Goal: Find contact information: Find contact information

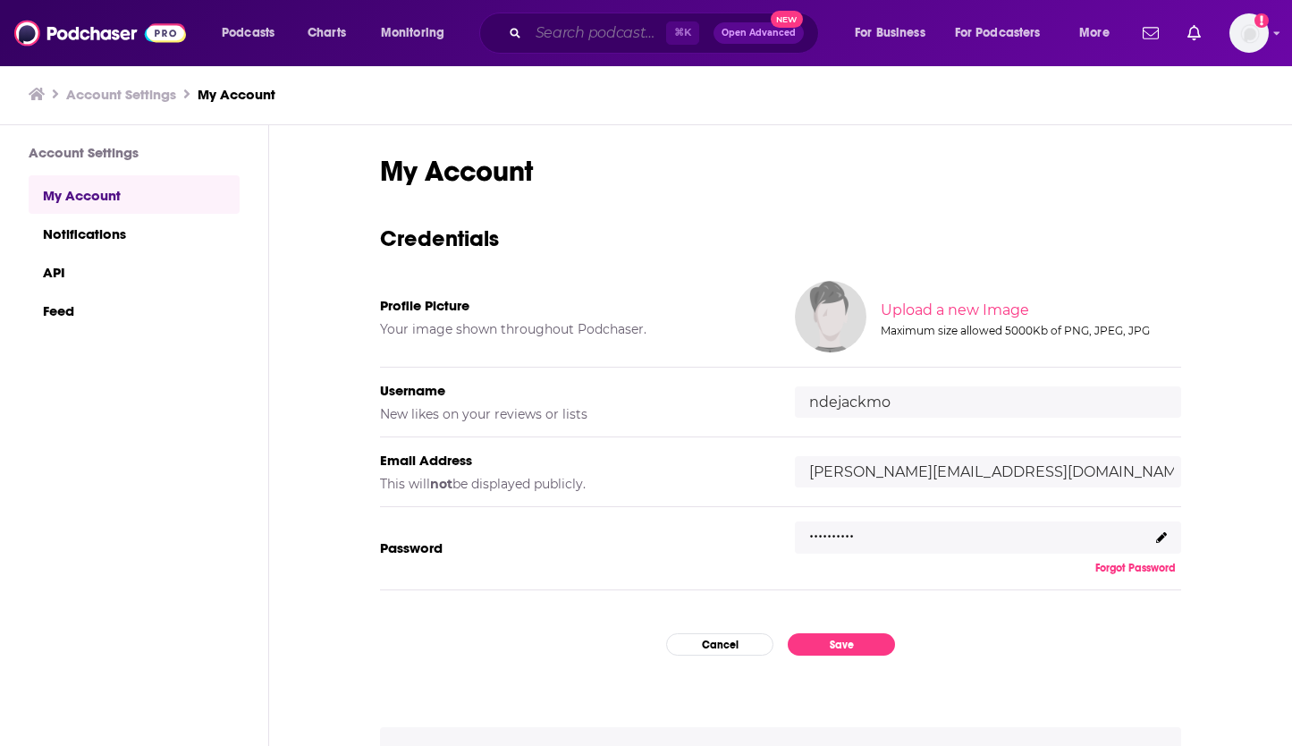
click at [567, 35] on input "Search podcasts, credits, & more..." at bounding box center [597, 33] width 138 height 29
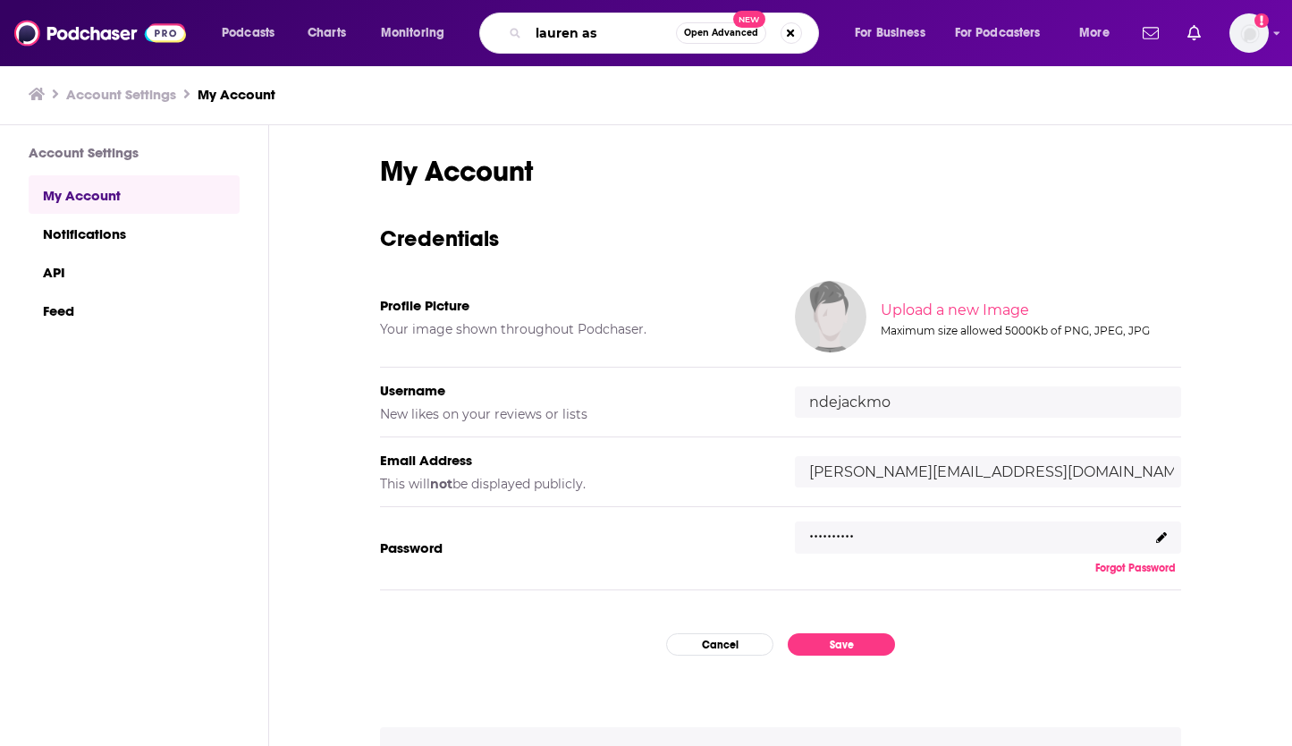
type input "[PERSON_NAME]"
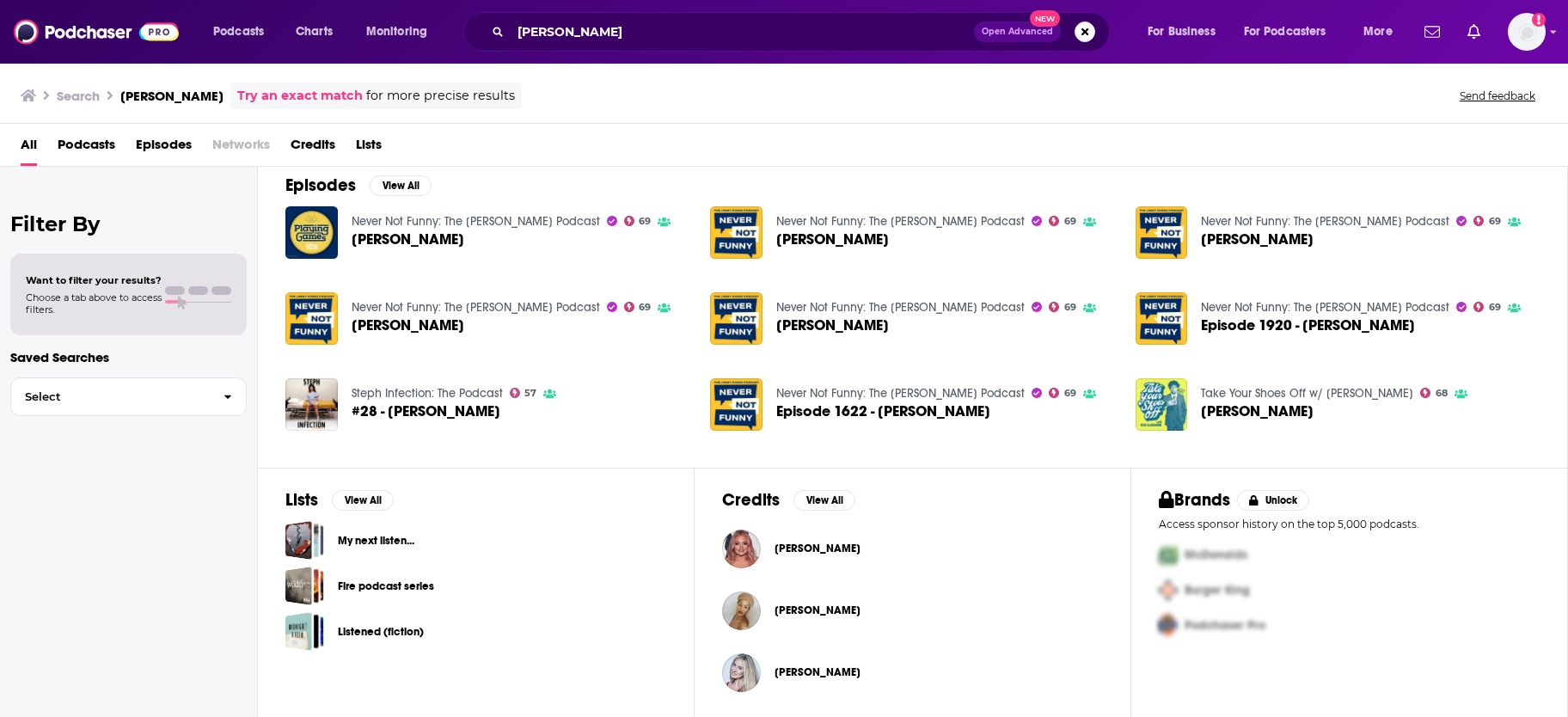
scroll to position [254, 0]
click at [805, 544] on span "[PERSON_NAME]" at bounding box center [816, 548] width 86 height 13
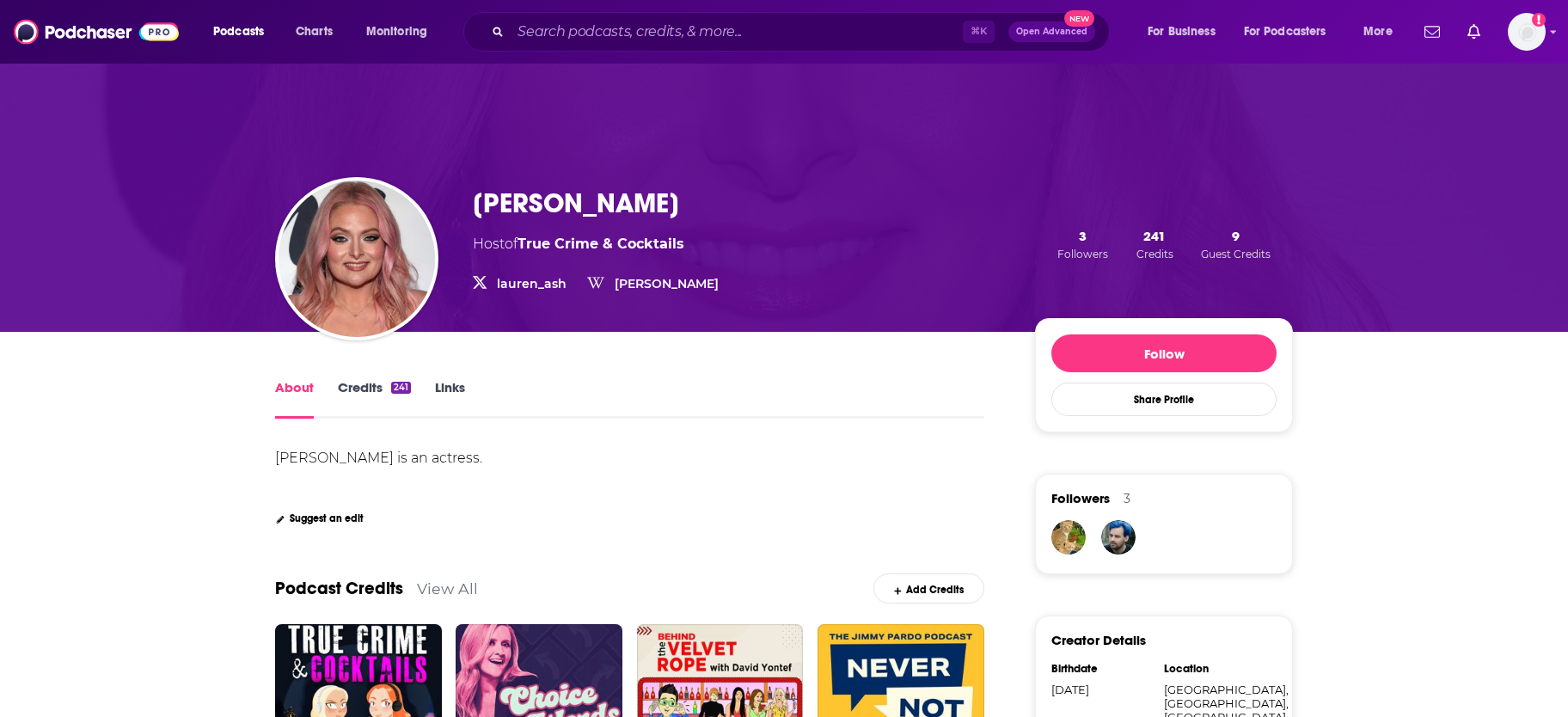
click at [458, 389] on link "Links" at bounding box center [449, 398] width 30 height 39
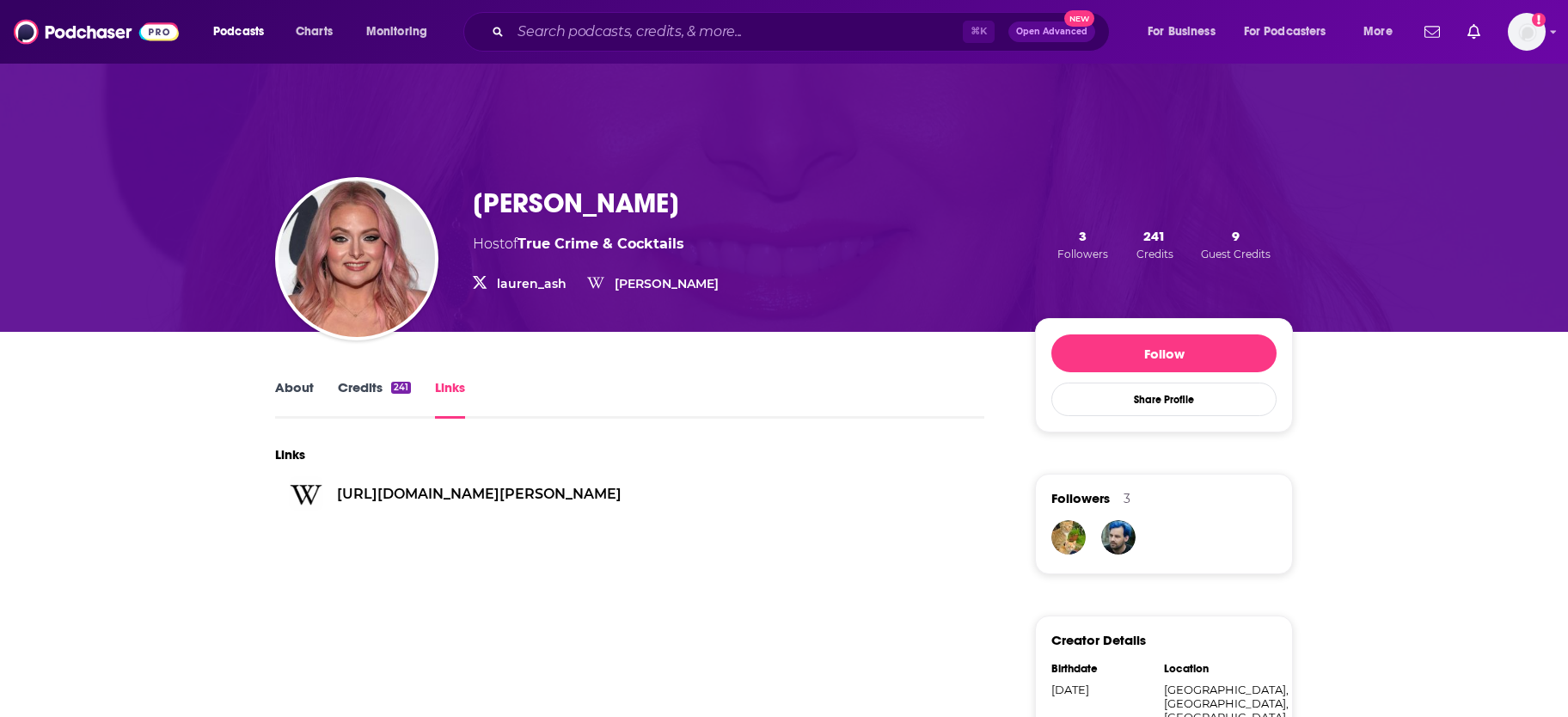
click at [363, 393] on link "Credits 241" at bounding box center [374, 398] width 73 height 39
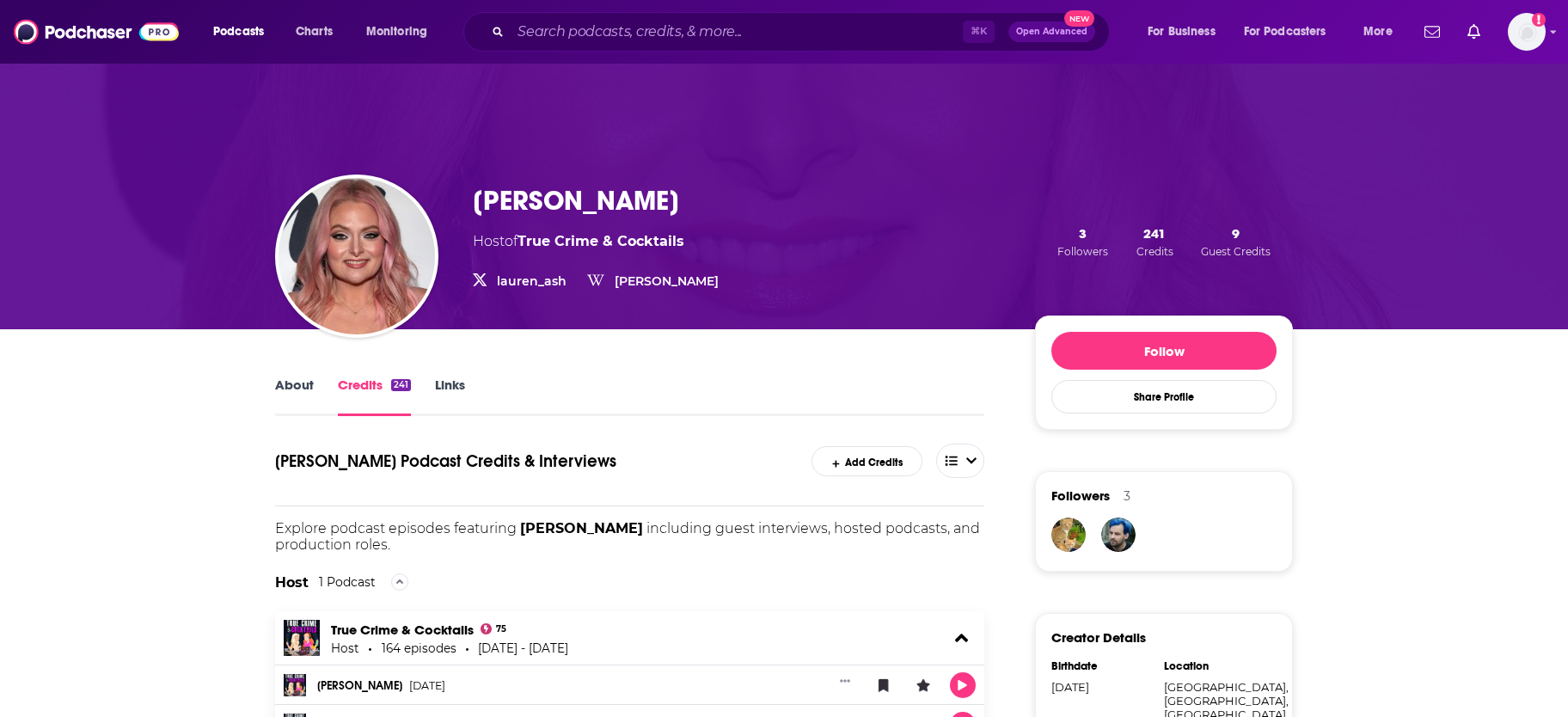
scroll to position [2, 0]
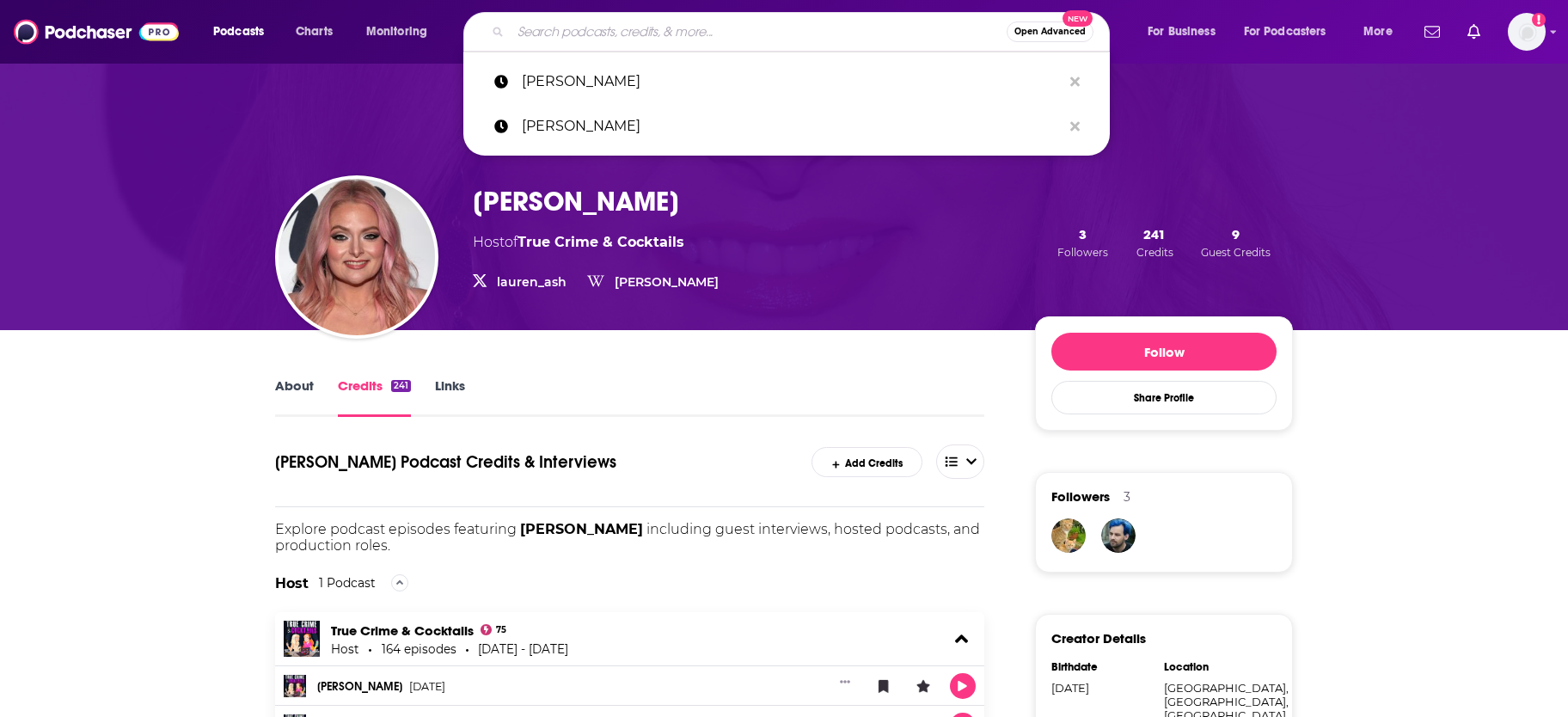
click at [585, 37] on input "Search podcasts, credits, & more..." at bounding box center [759, 32] width 496 height 28
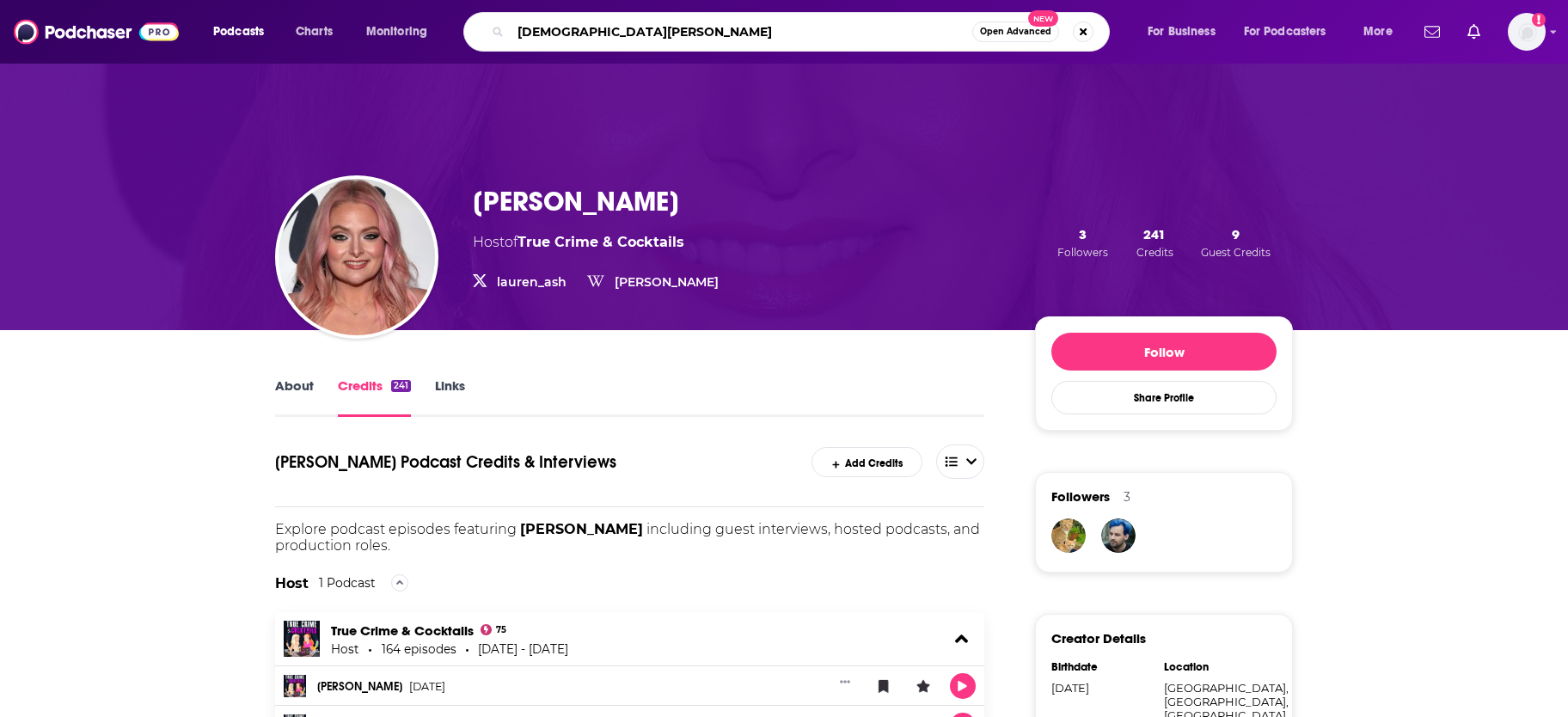
type input "[DEMOGRAPHIC_DATA][PERSON_NAME]"
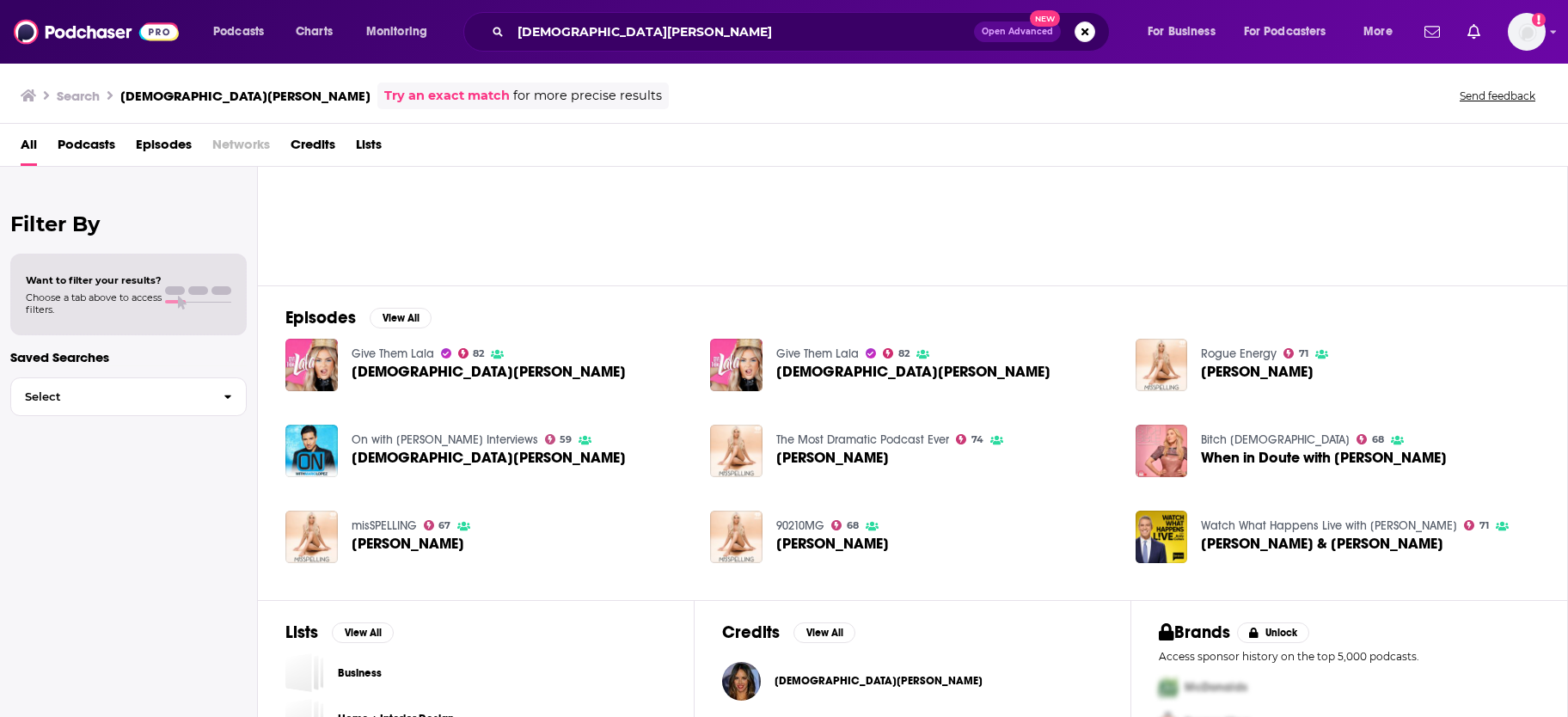
scroll to position [205, 0]
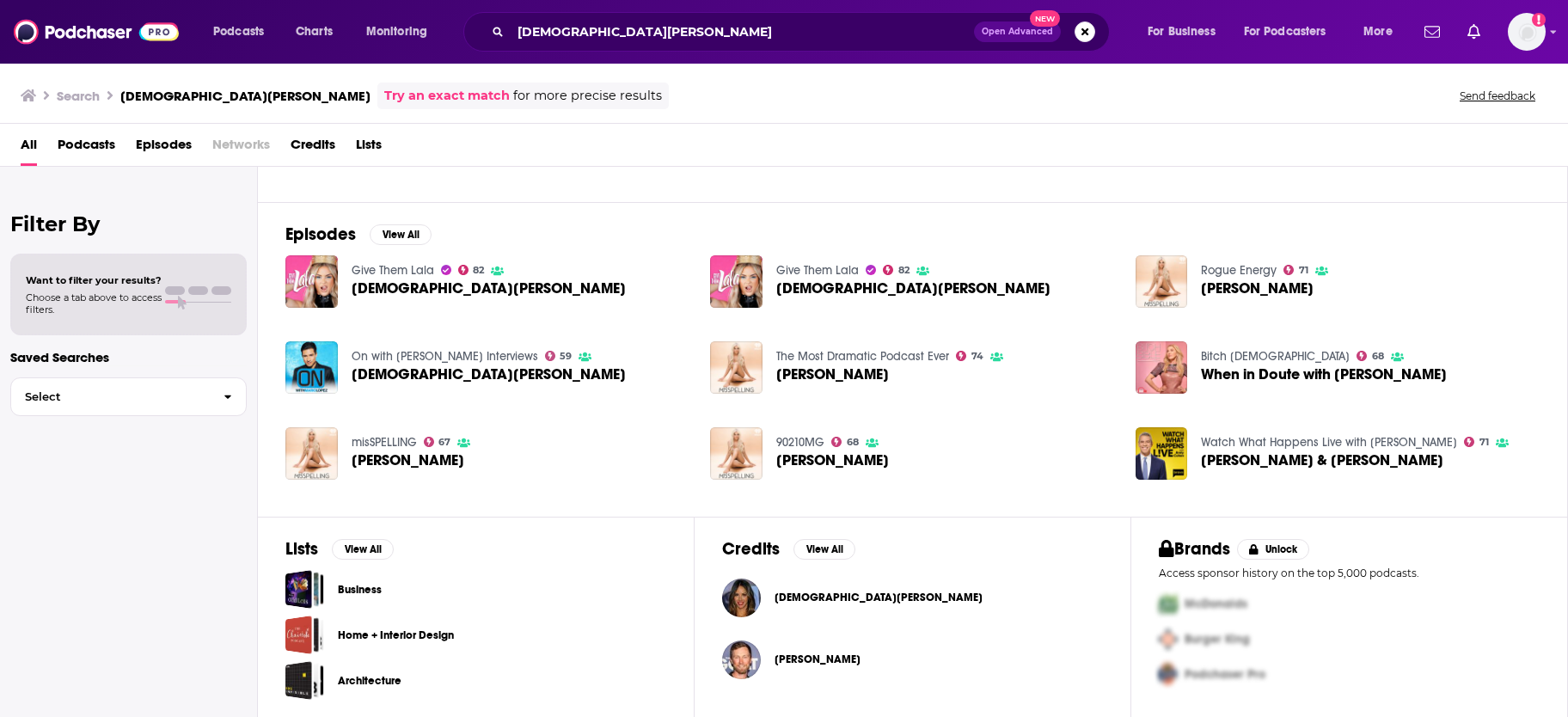
click at [825, 602] on span "[DEMOGRAPHIC_DATA][PERSON_NAME]" at bounding box center [878, 597] width 208 height 13
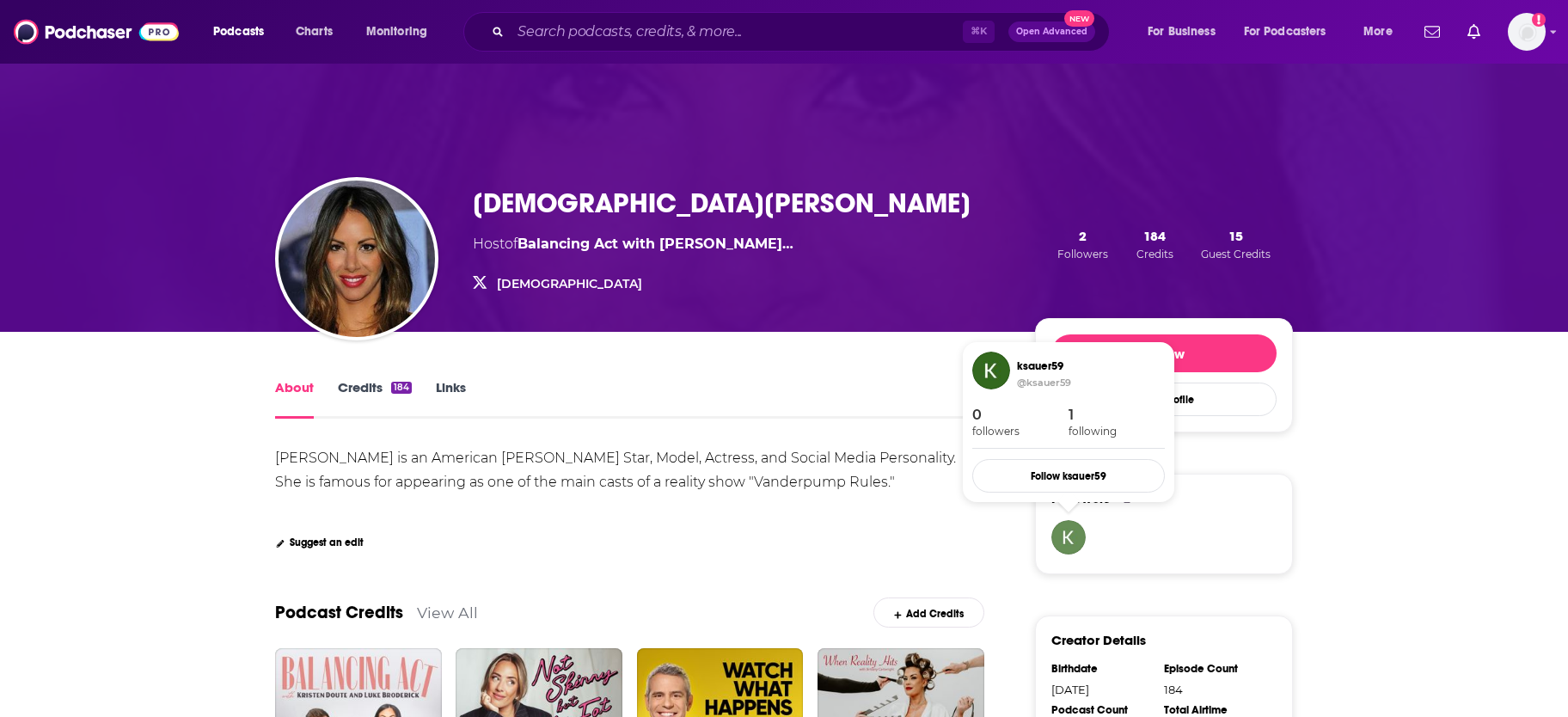
click at [1075, 540] on img "ksauer59" at bounding box center [1068, 537] width 35 height 35
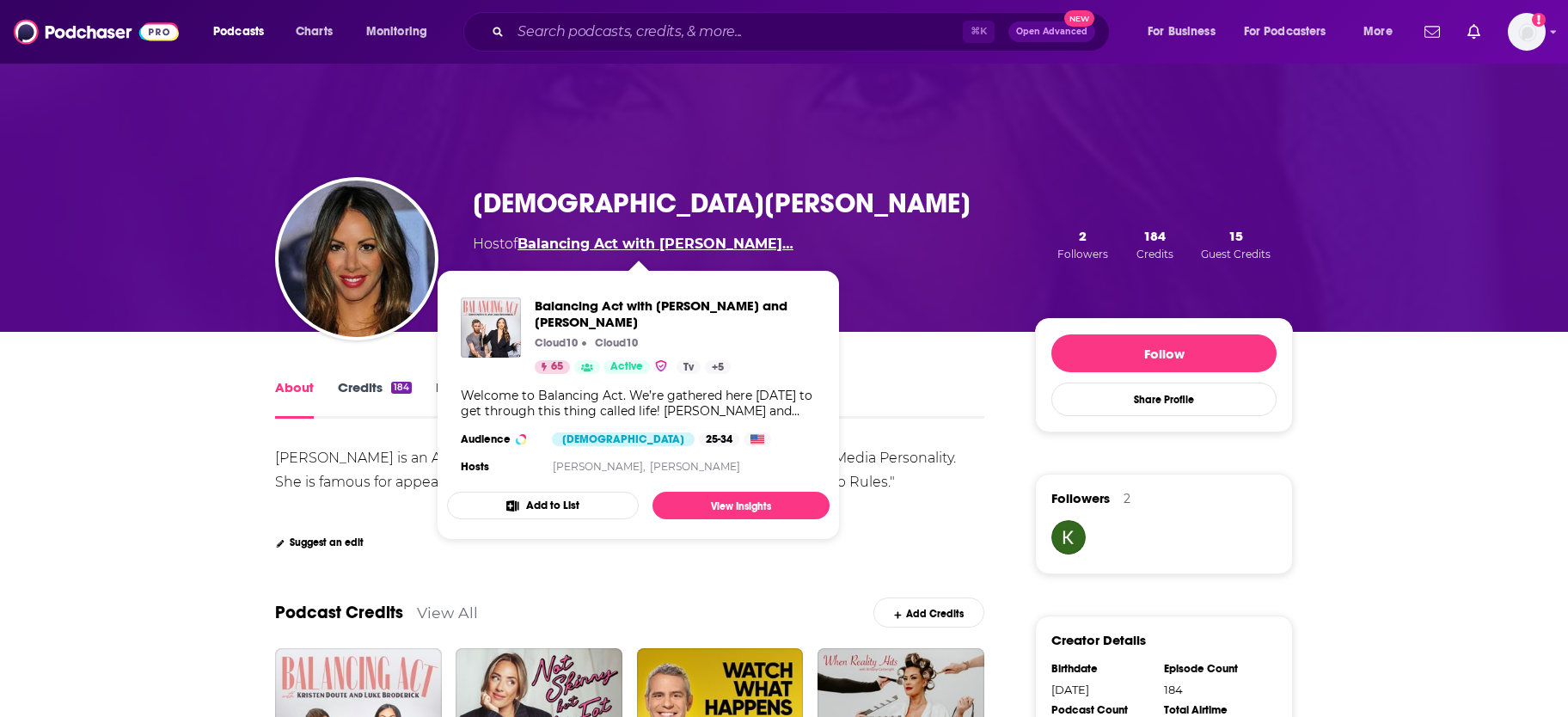
click at [572, 243] on link "Balancing Act with [PERSON_NAME]…" at bounding box center [655, 243] width 276 height 16
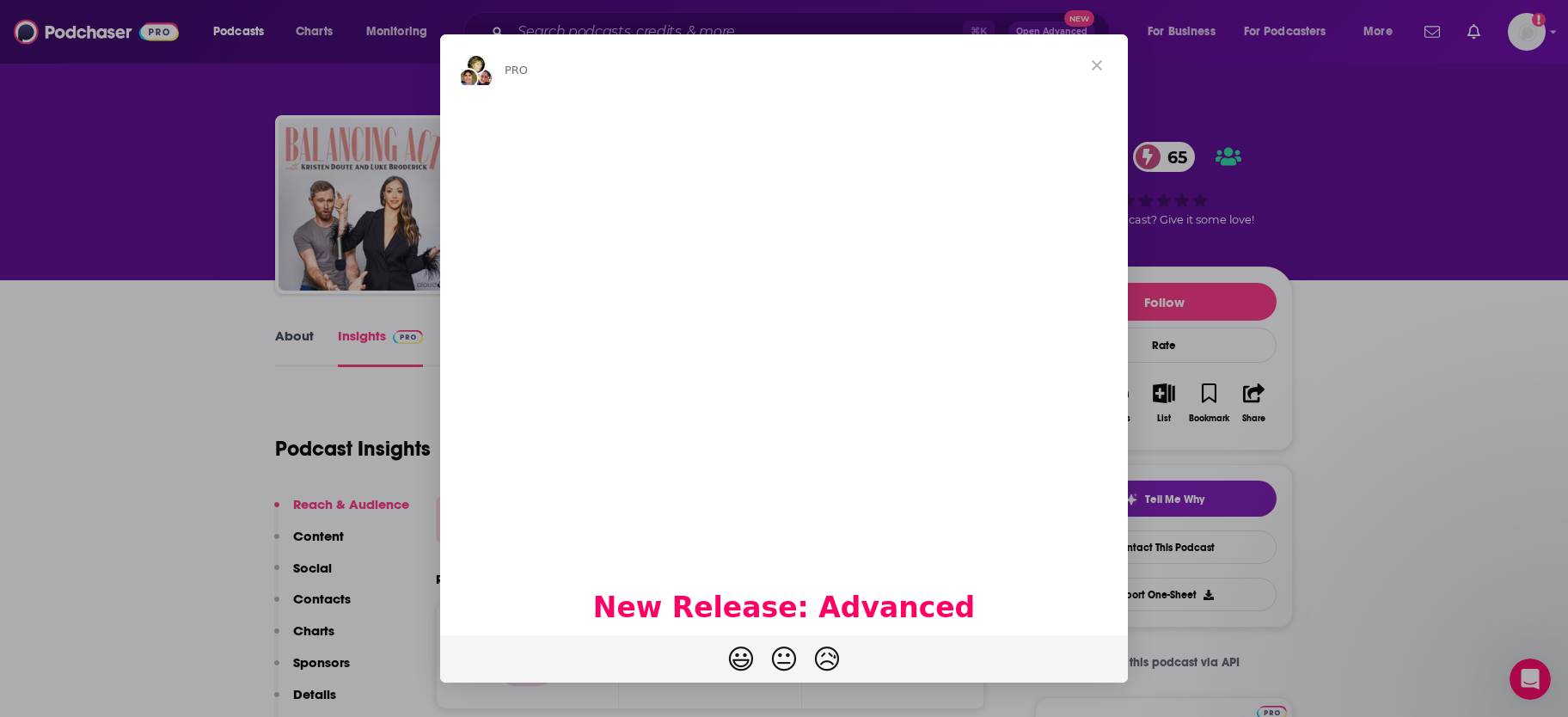
click at [1108, 67] on span "Close" at bounding box center [1097, 65] width 62 height 62
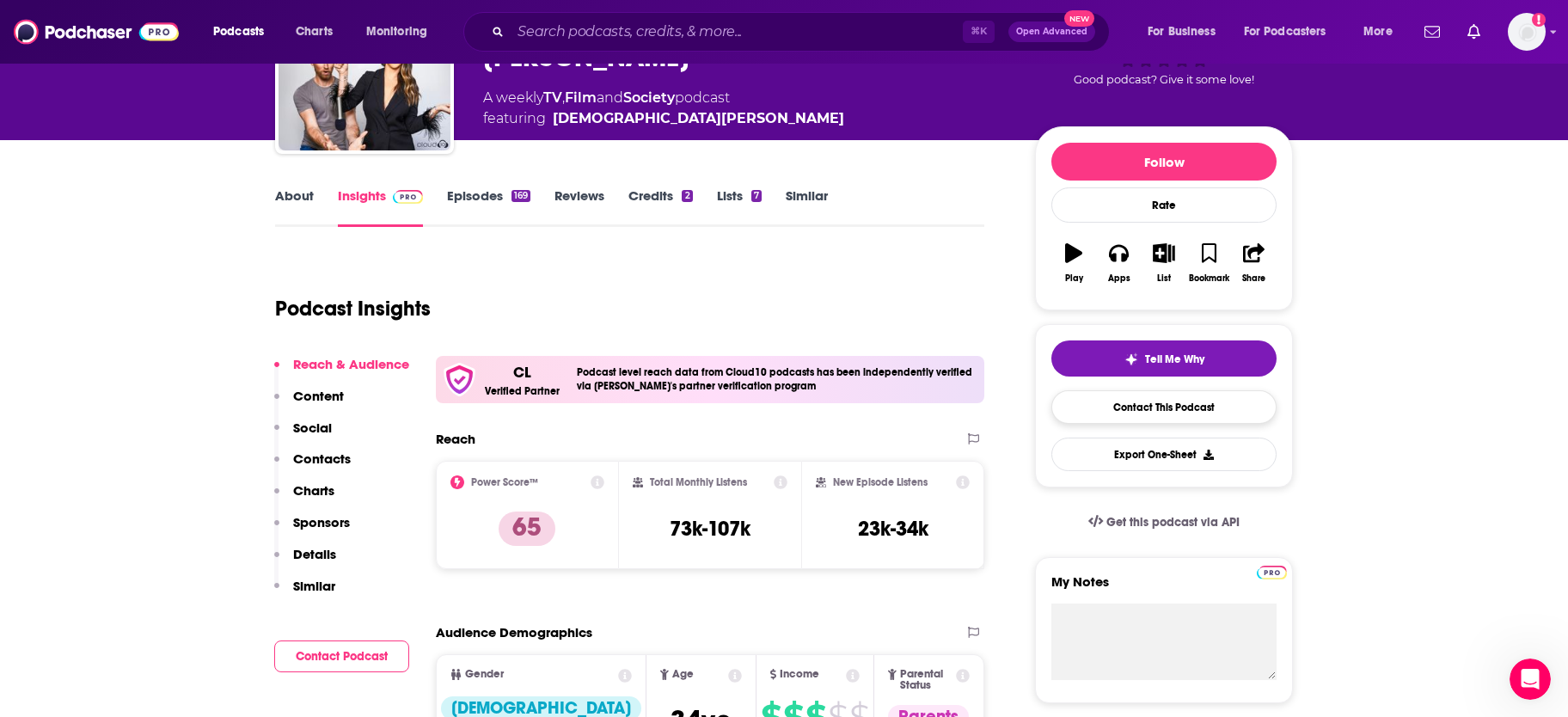
scroll to position [144, 0]
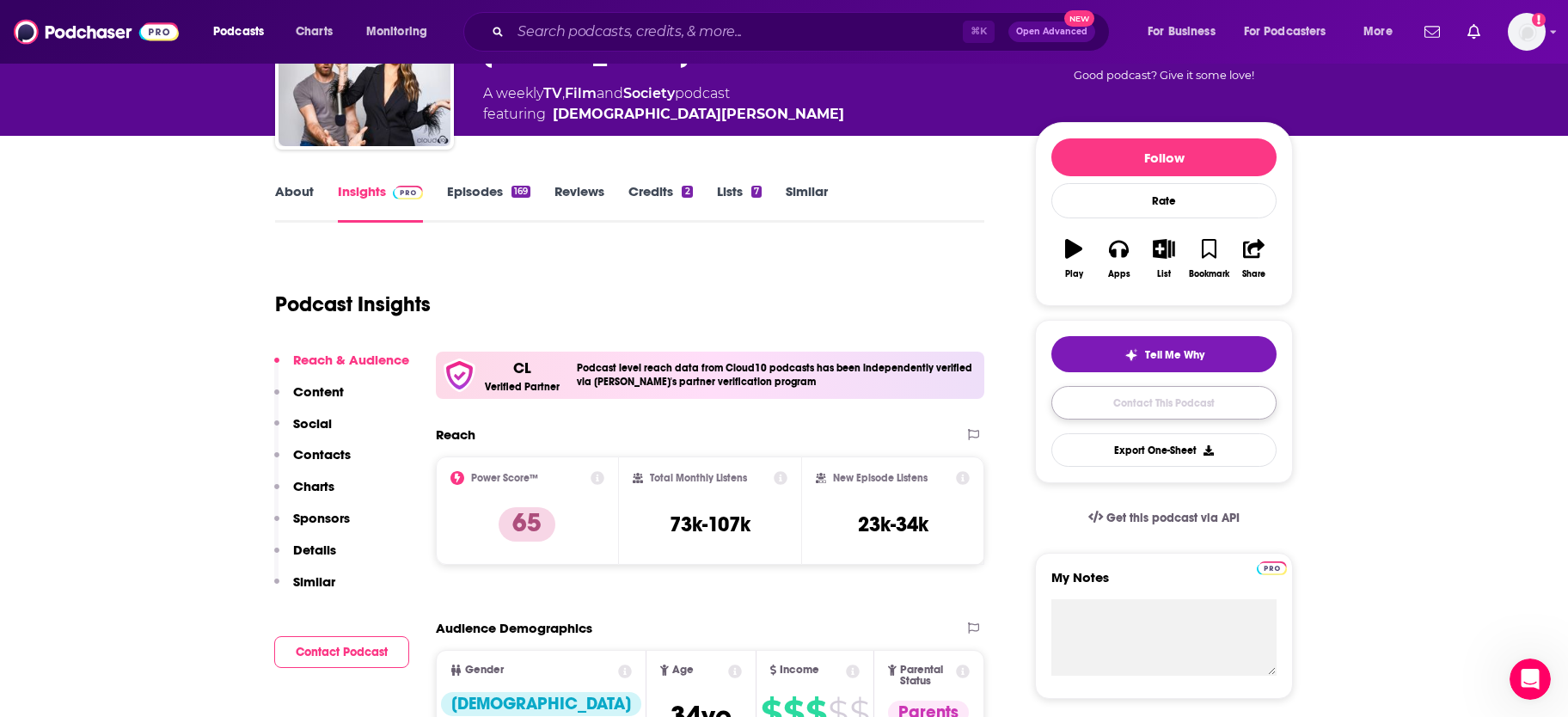
click at [1155, 410] on link "Contact This Podcast" at bounding box center [1163, 402] width 225 height 34
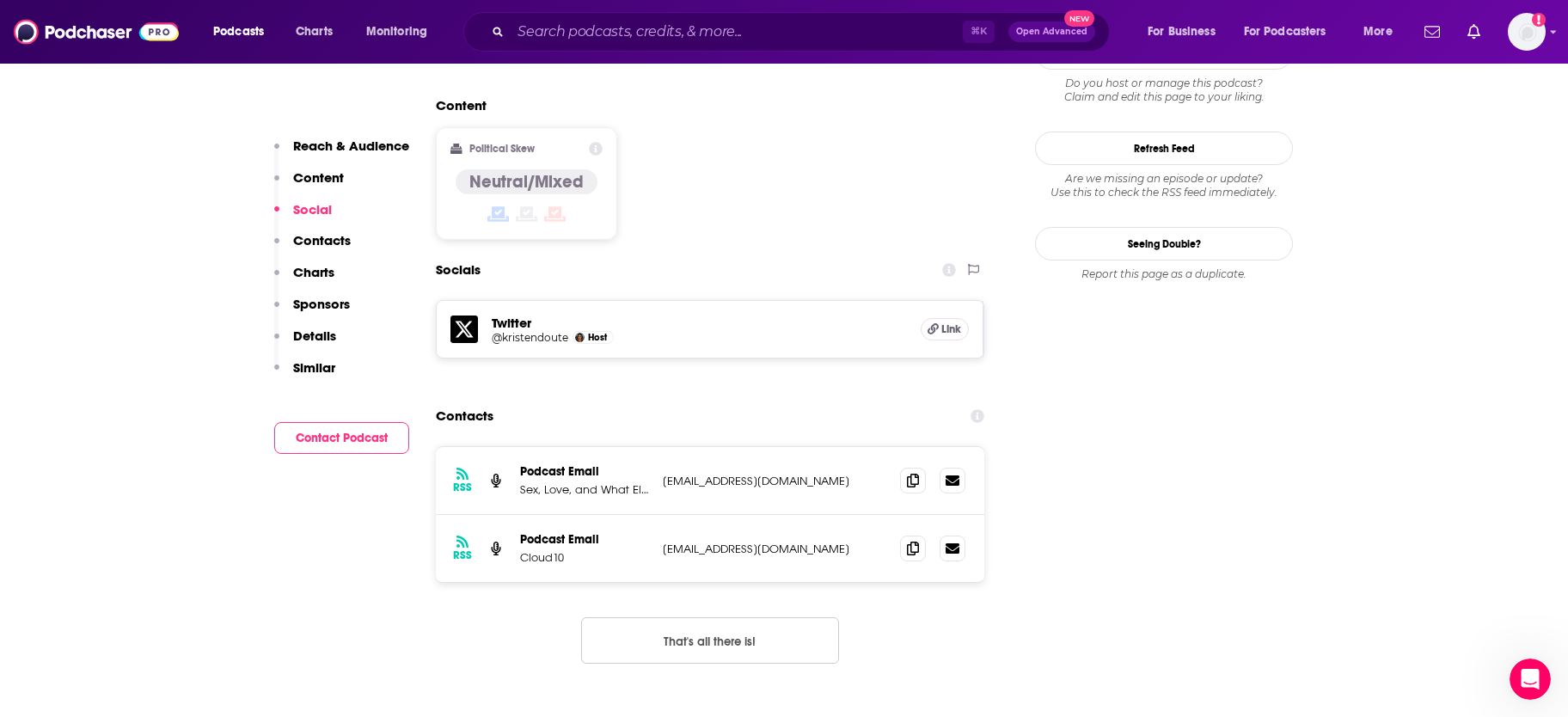
scroll to position [1382, 0]
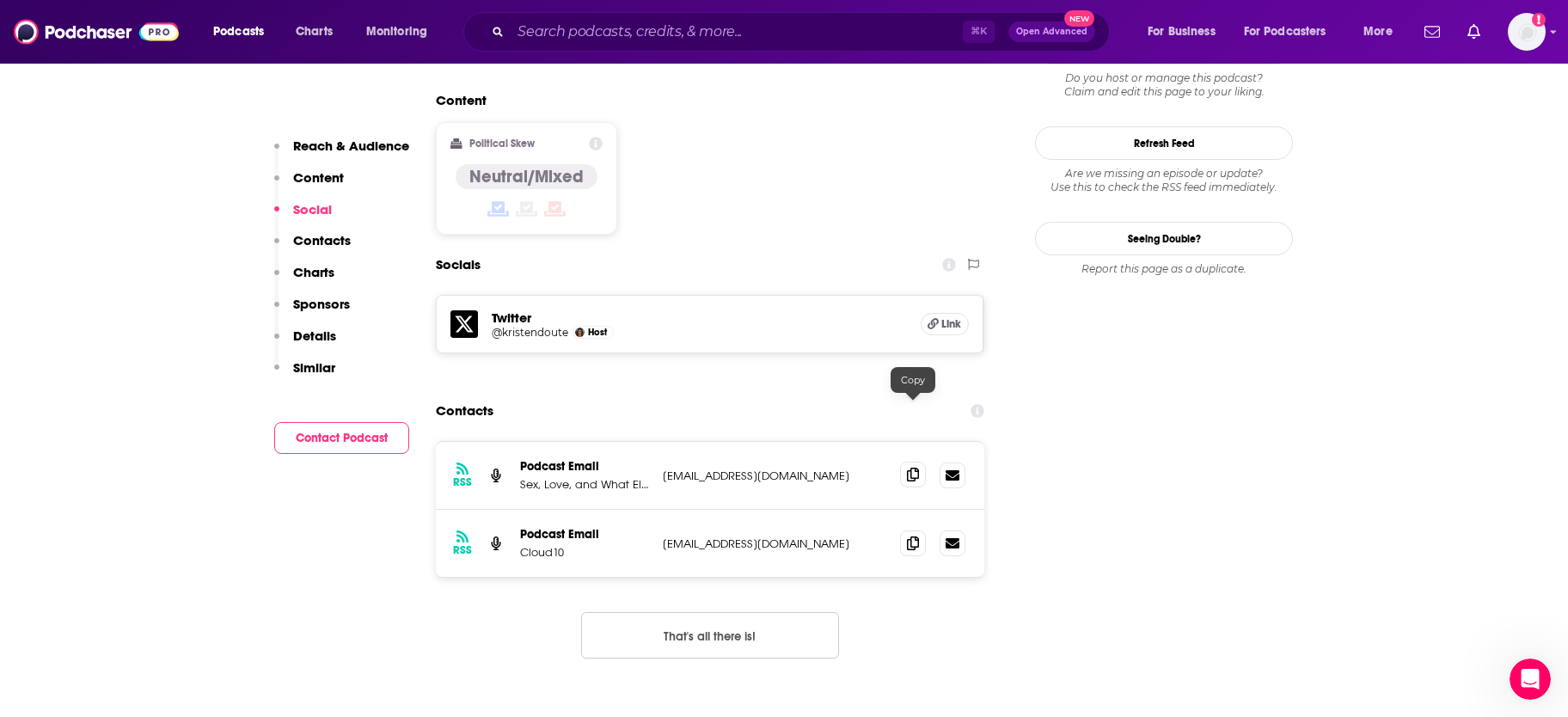
click at [909, 467] on icon at bounding box center [912, 474] width 12 height 13
click at [327, 236] on p "Contacts" at bounding box center [322, 239] width 58 height 16
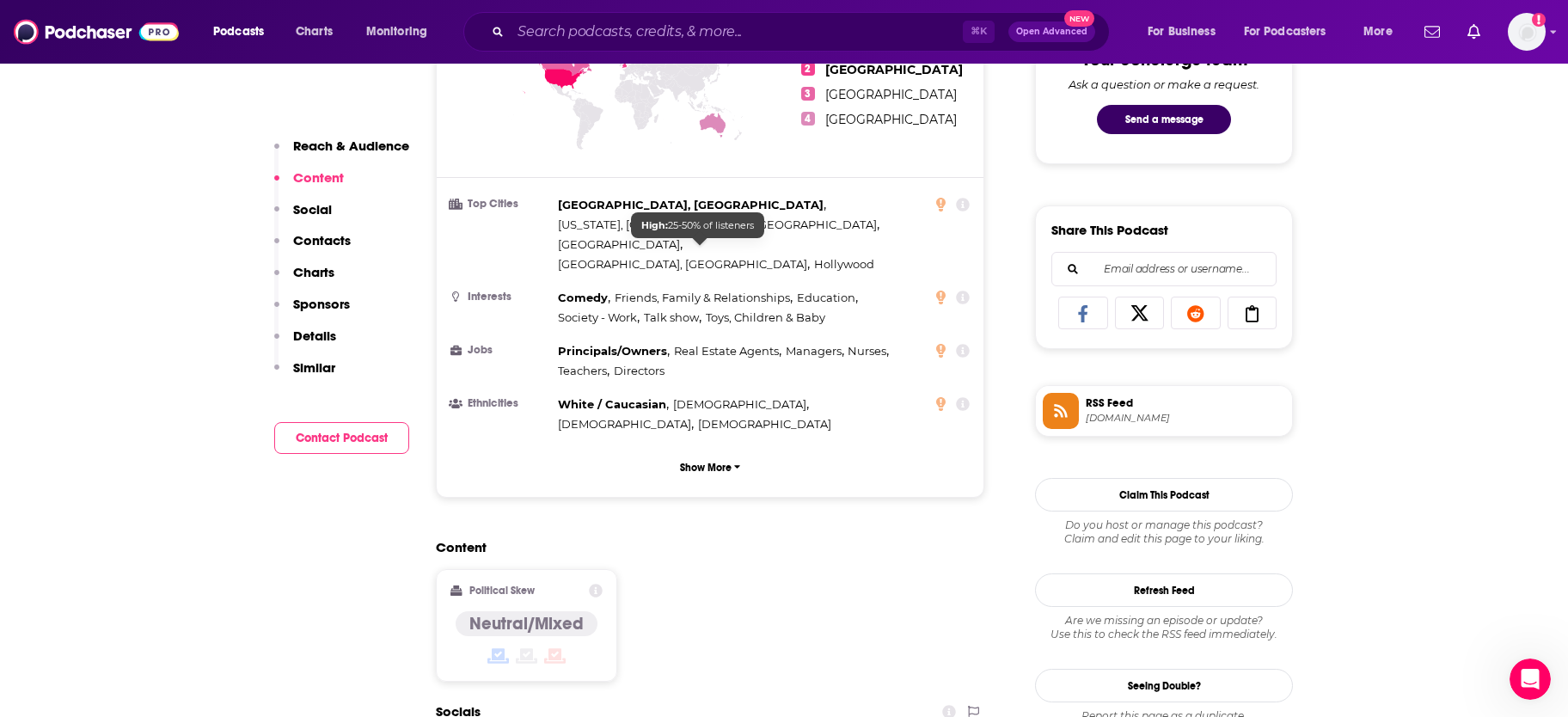
scroll to position [884, 0]
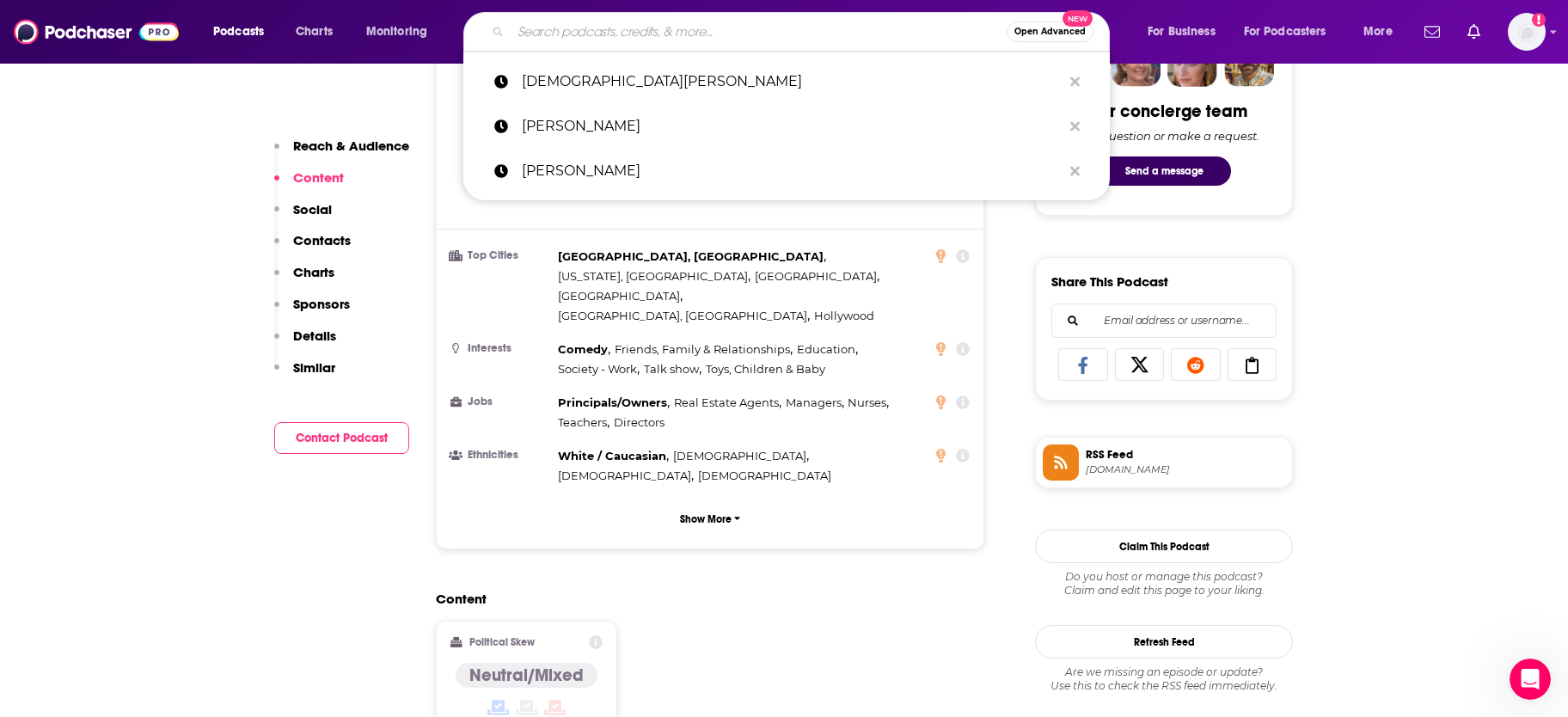
click at [644, 36] on input "Search podcasts, credits, & more..." at bounding box center [759, 32] width 496 height 28
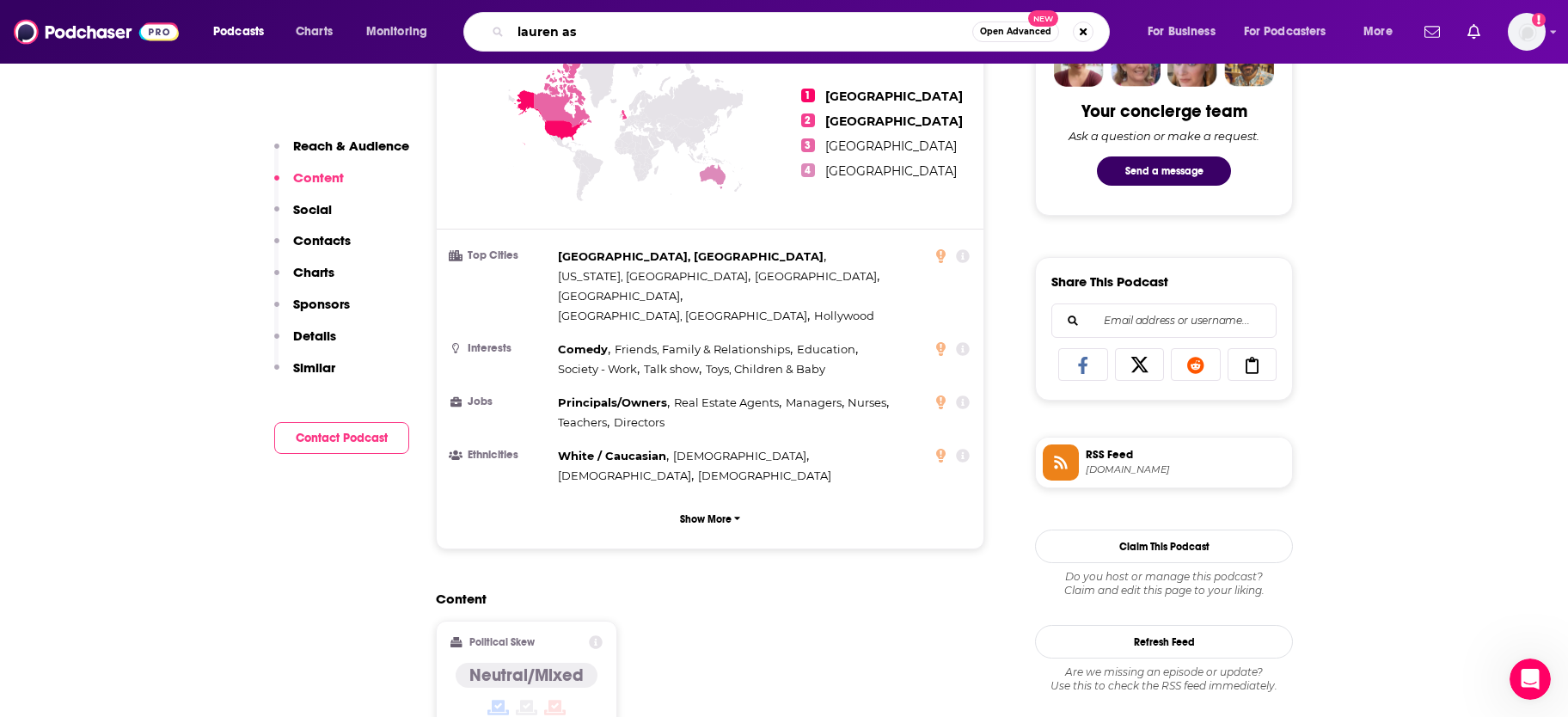
type input "[PERSON_NAME]"
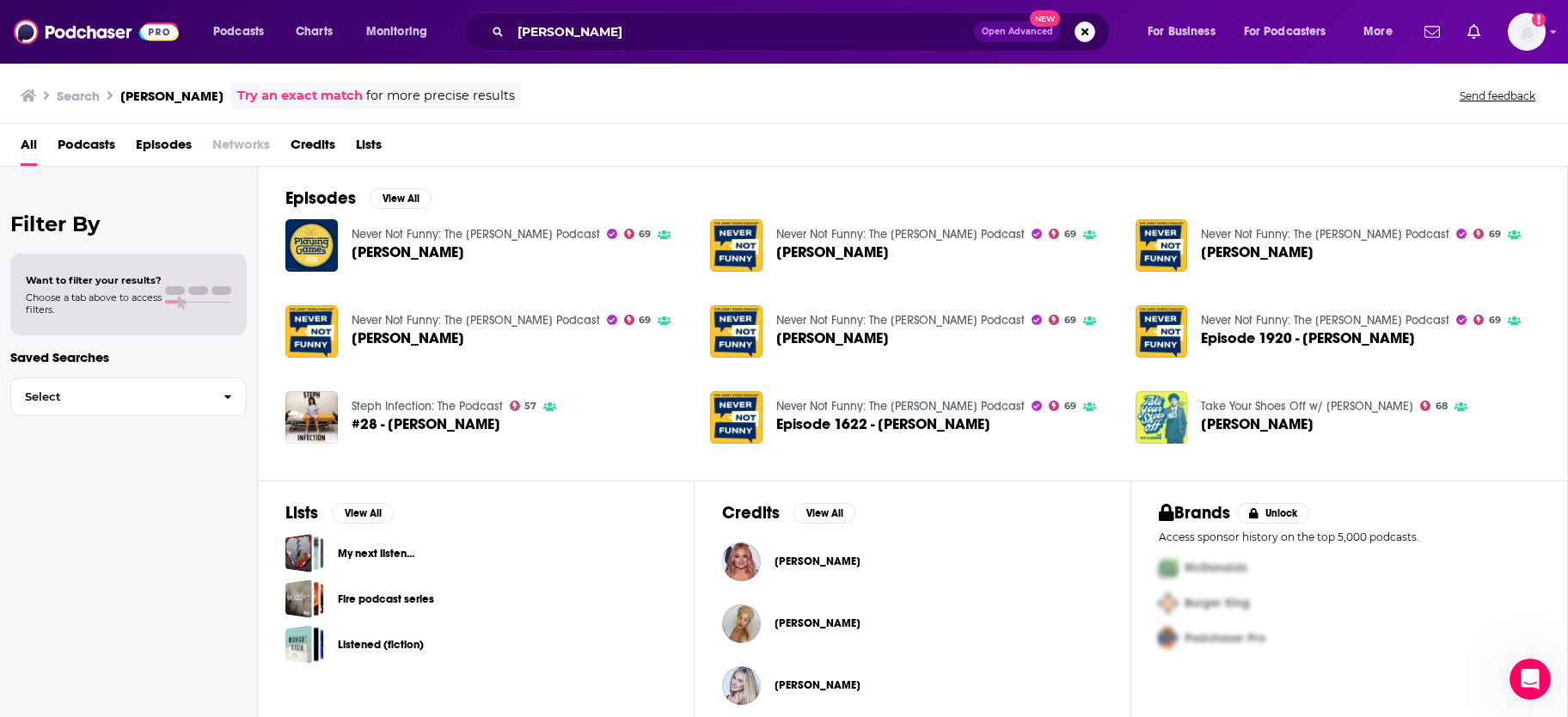
scroll to position [254, 0]
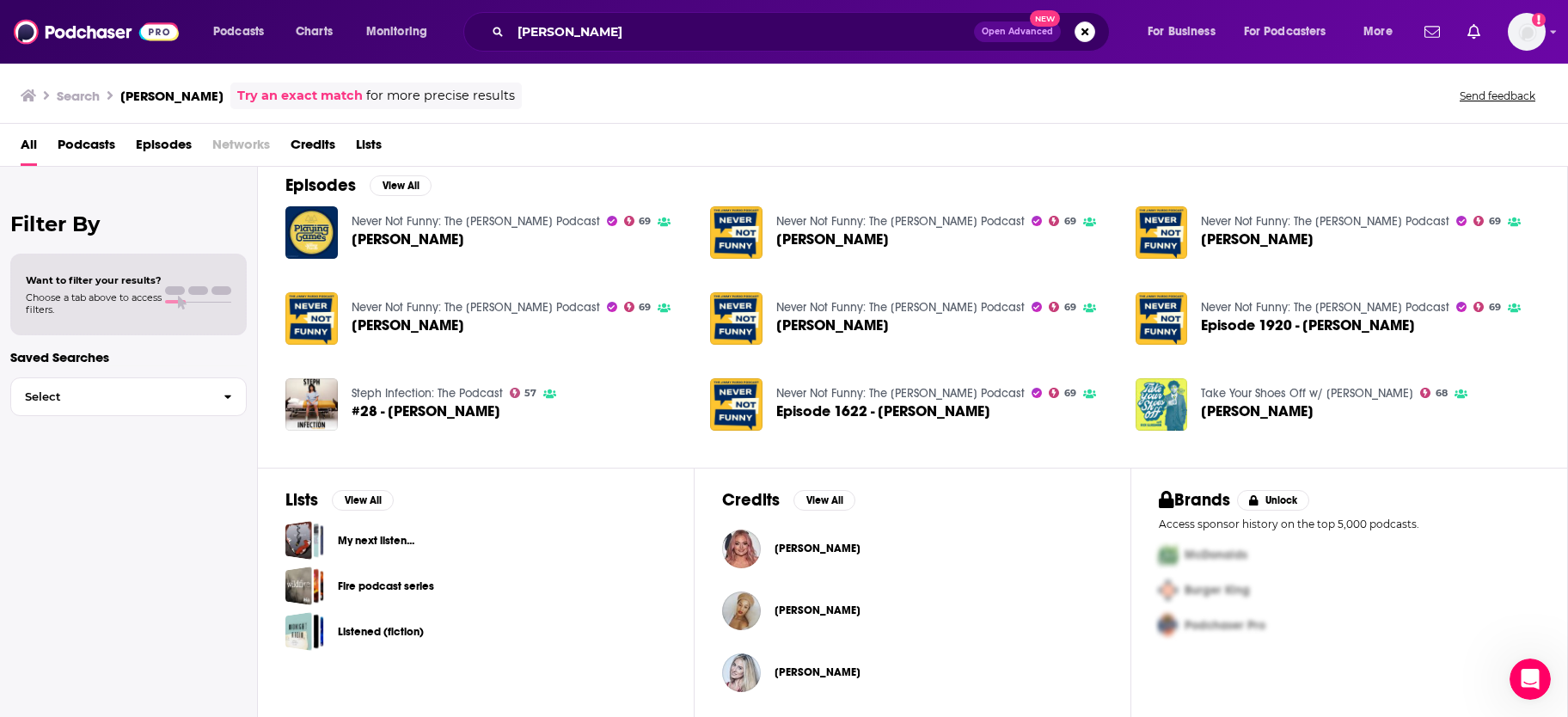
click at [793, 553] on span "[PERSON_NAME]" at bounding box center [816, 548] width 86 height 13
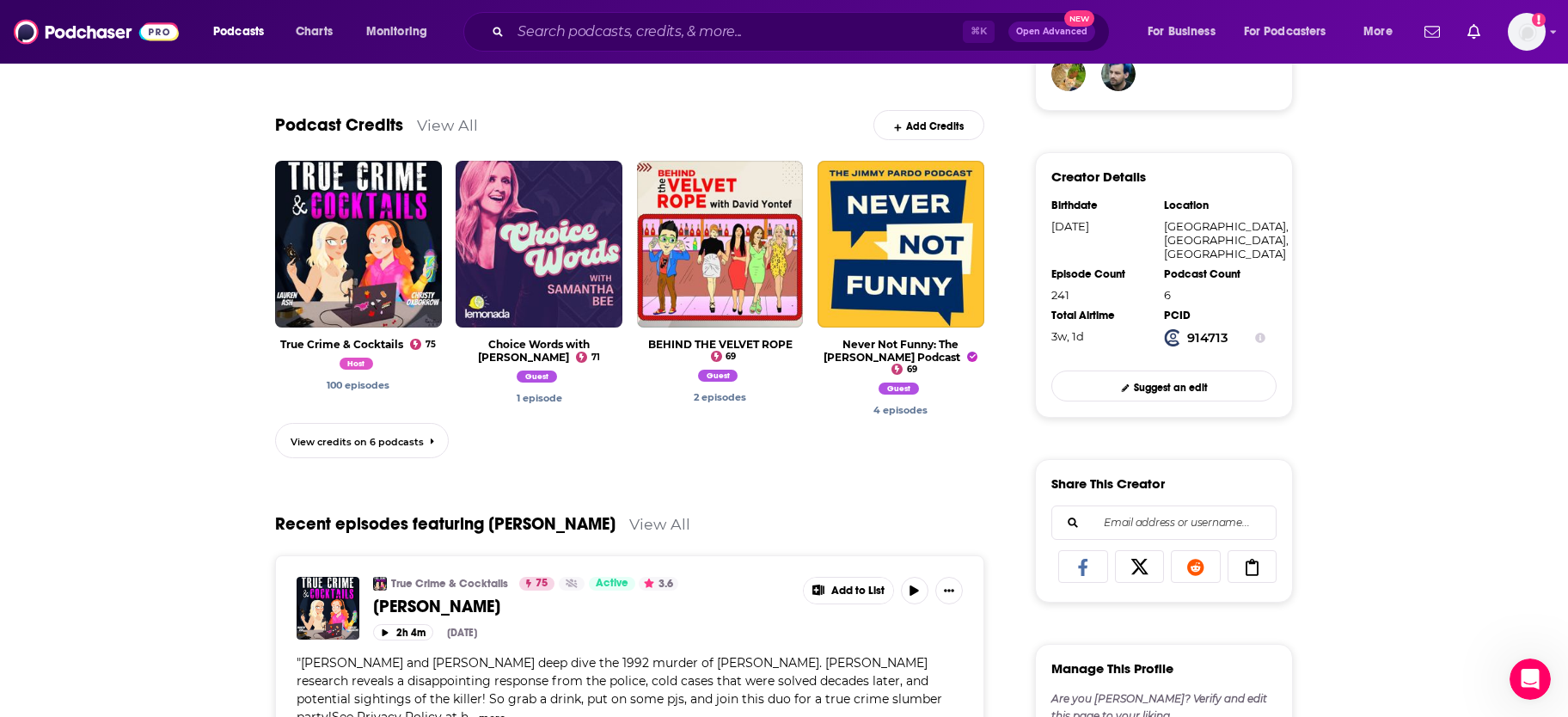
scroll to position [465, 0]
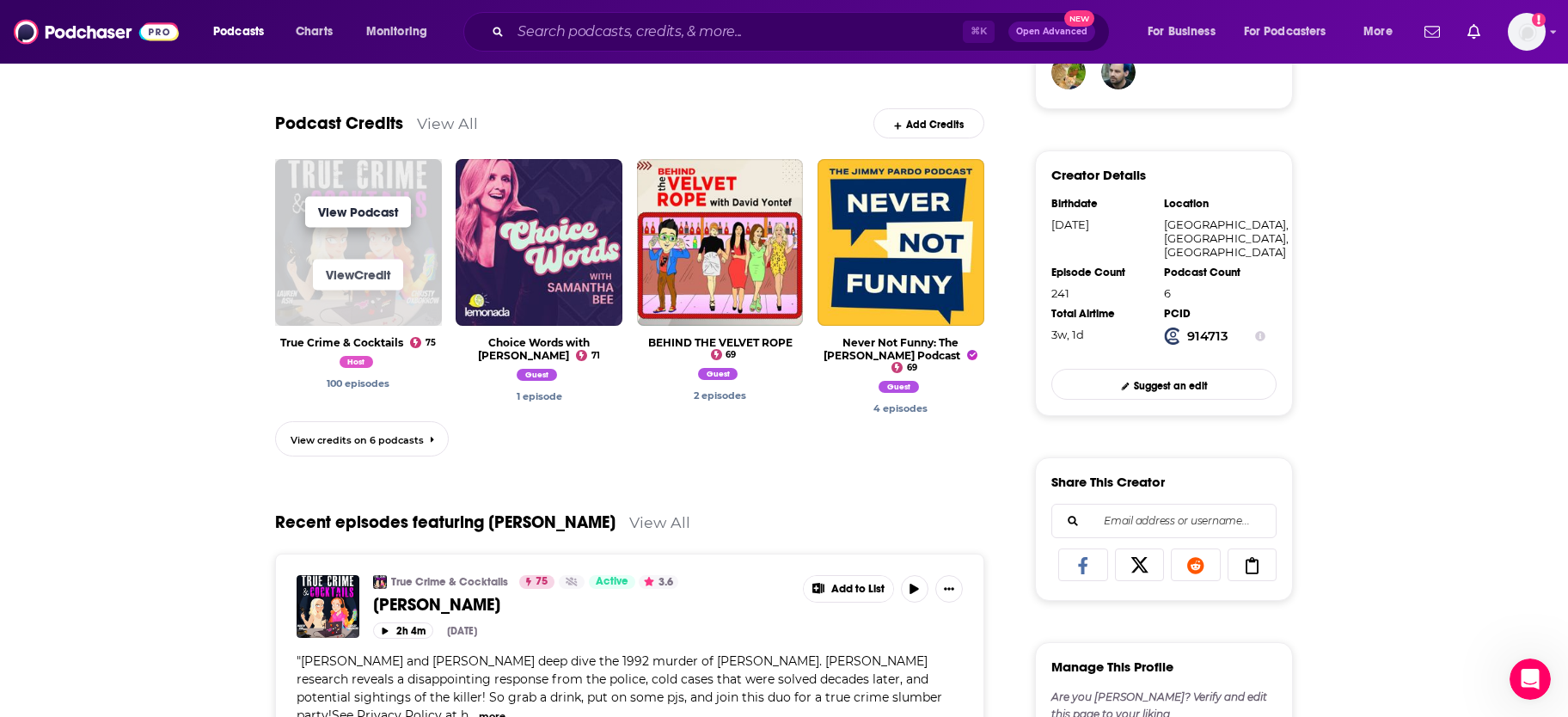
click at [381, 215] on link "View Podcast" at bounding box center [358, 211] width 106 height 31
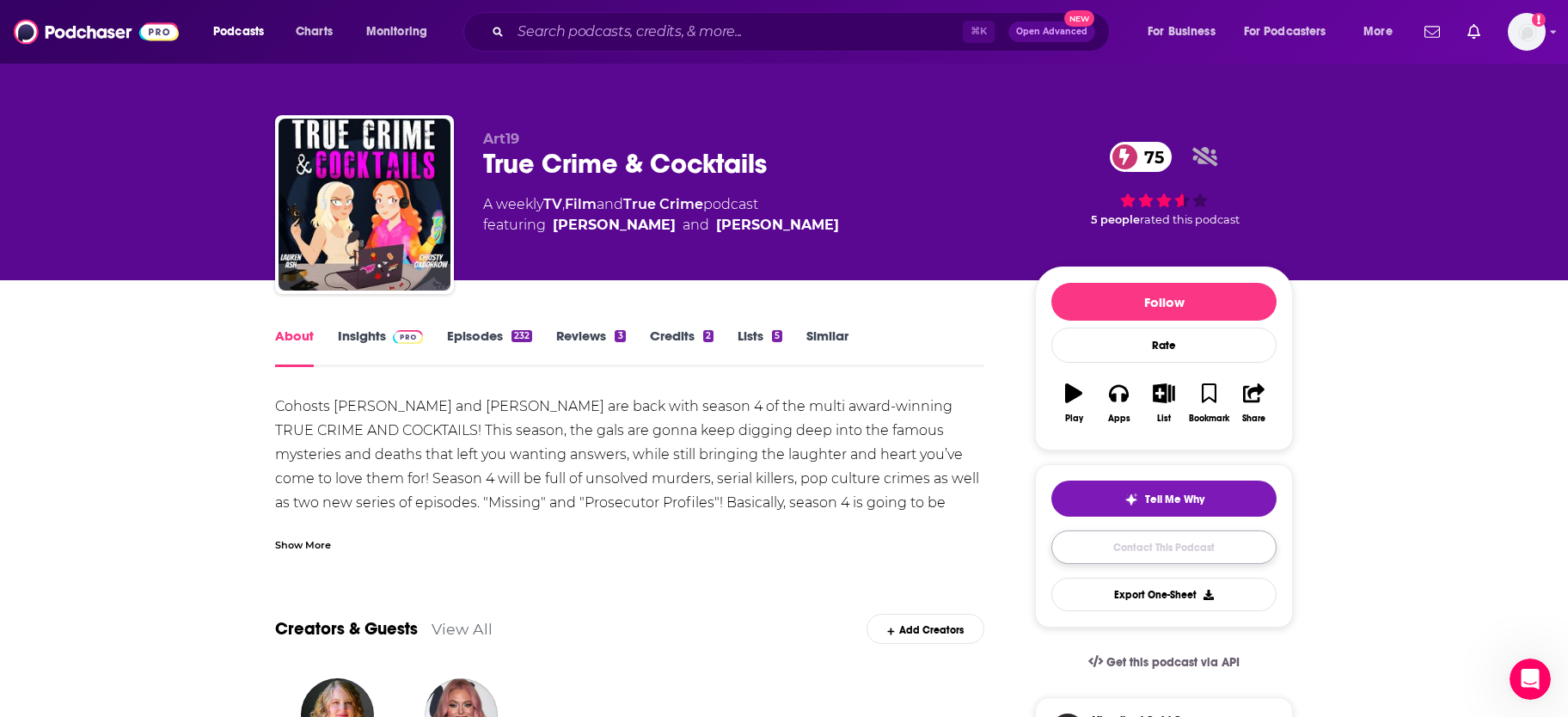
click at [1169, 556] on link "Contact This Podcast" at bounding box center [1163, 547] width 225 height 34
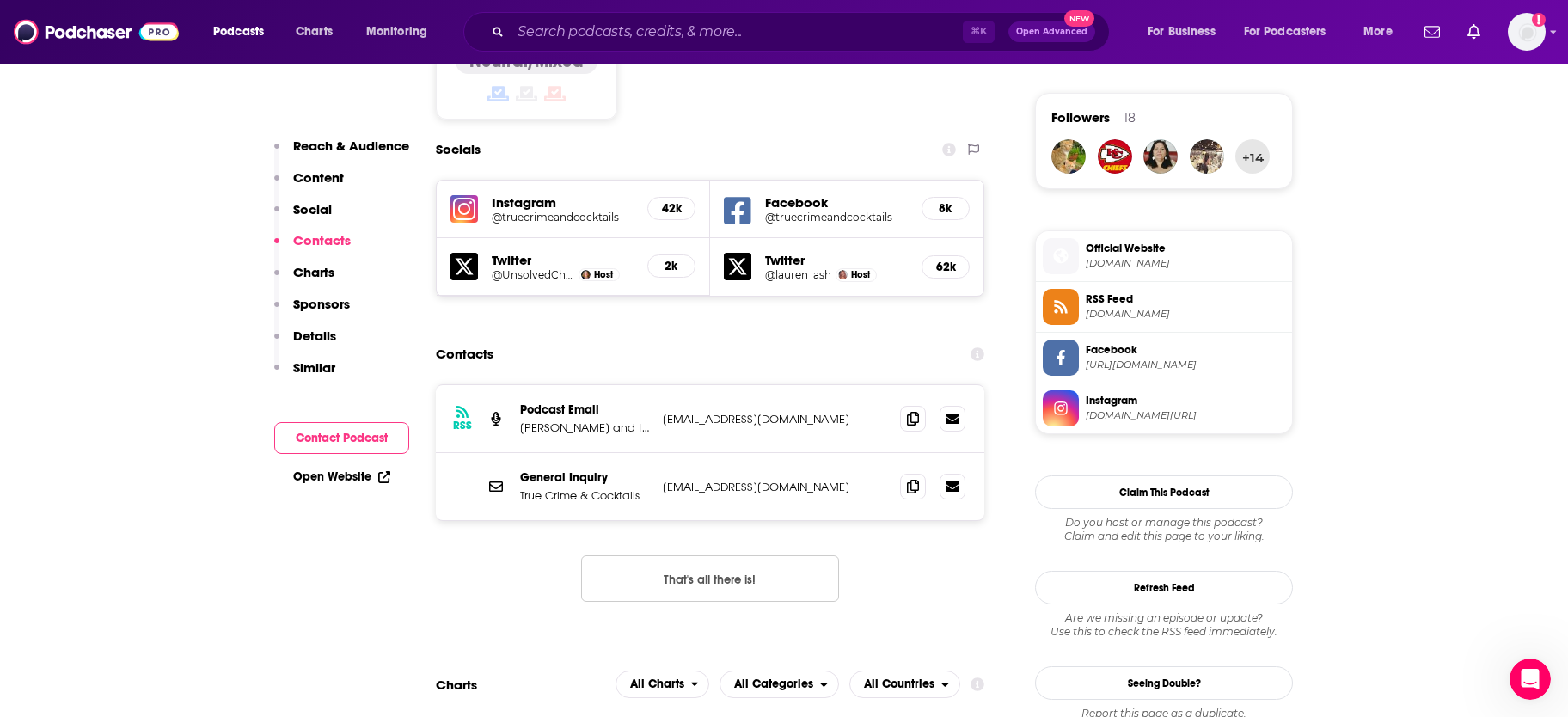
scroll to position [1428, 0]
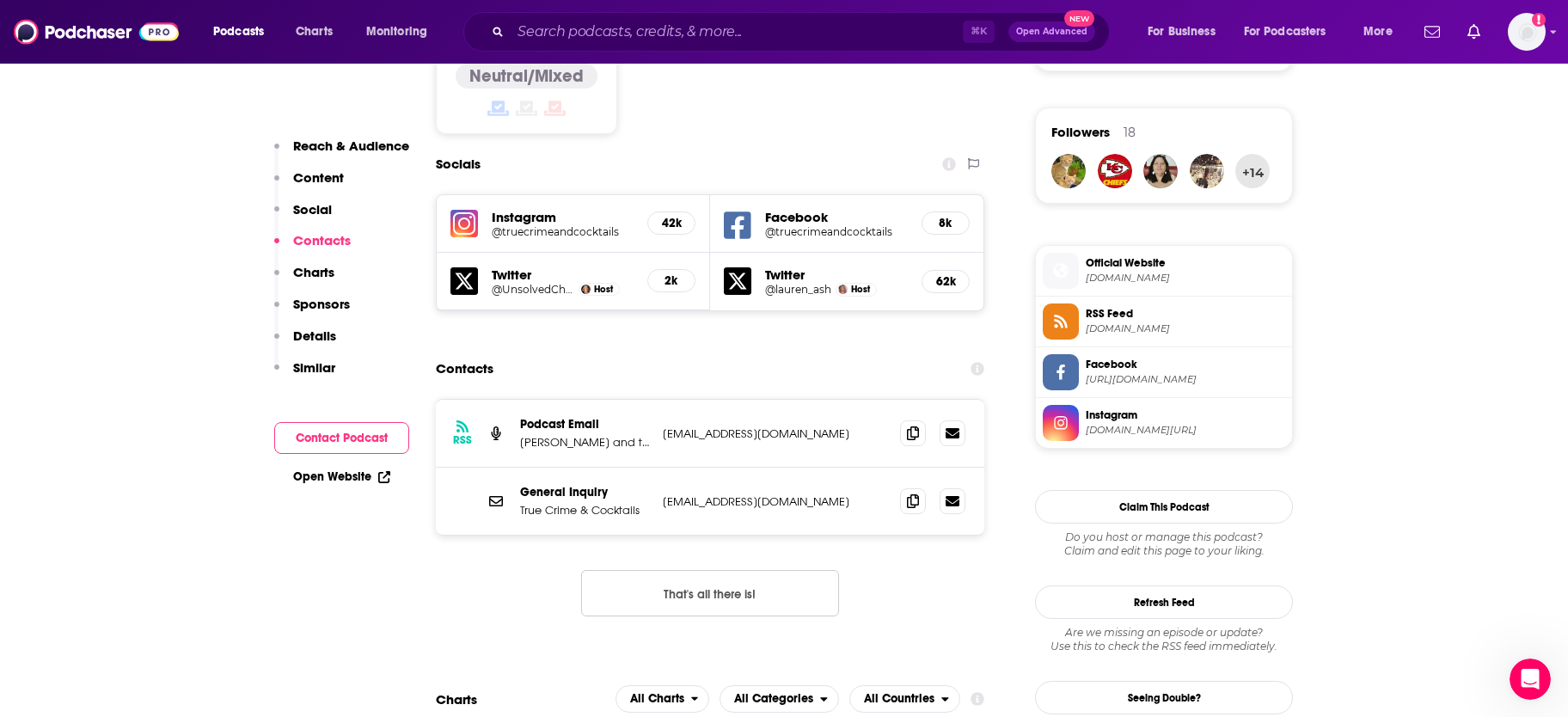
click at [720, 426] on p "[EMAIL_ADDRESS][DOMAIN_NAME]" at bounding box center [774, 433] width 223 height 14
drag, startPoint x: 721, startPoint y: 369, endPoint x: 698, endPoint y: 369, distance: 23.0
click at [721, 426] on p "[EMAIL_ADDRESS][DOMAIN_NAME]" at bounding box center [774, 433] width 223 height 14
drag, startPoint x: 660, startPoint y: 371, endPoint x: 864, endPoint y: 373, distance: 204.0
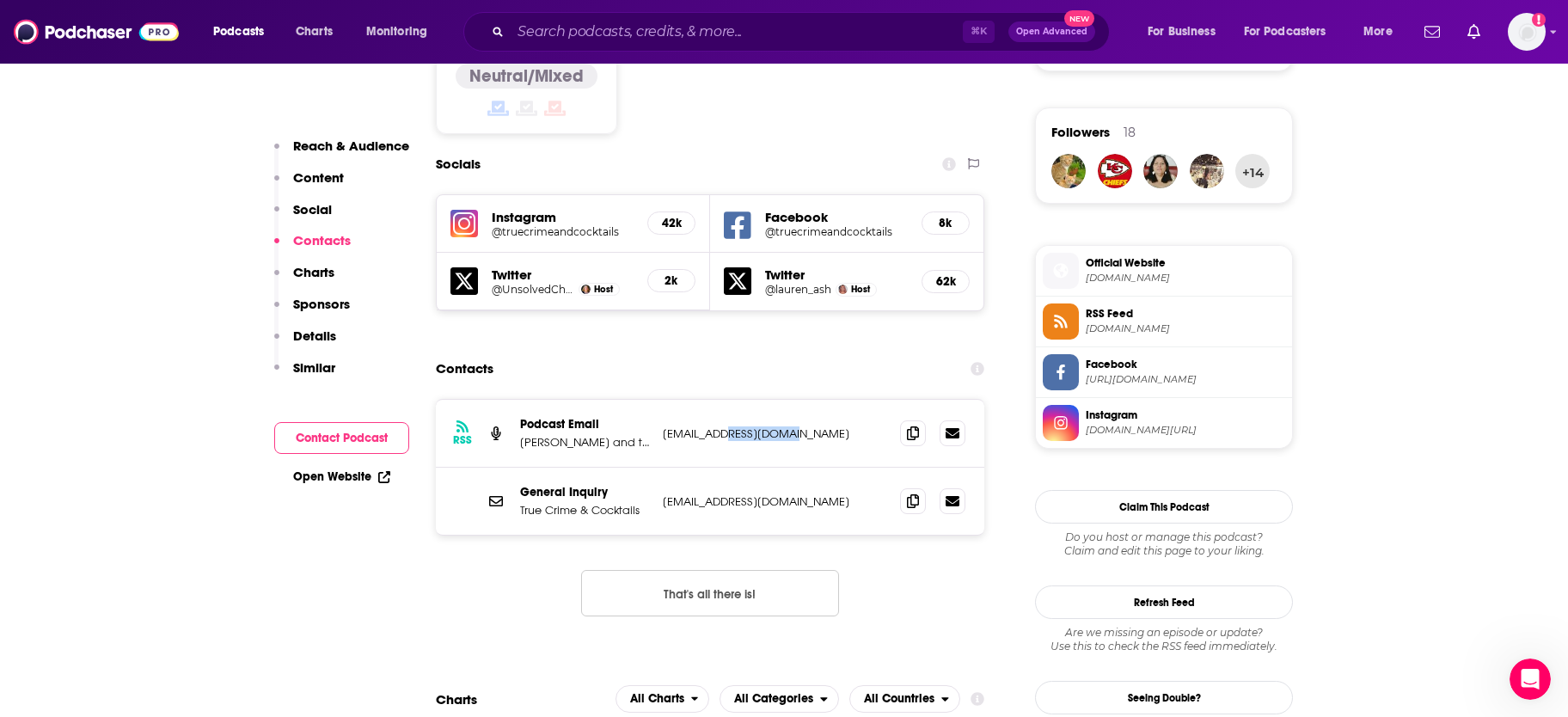
click at [864, 400] on div "RSS Podcast Email [PERSON_NAME] and the Judge Inc [EMAIL_ADDRESS][DOMAIN_NAME] …" at bounding box center [709, 433] width 548 height 68
copy p "[EMAIL_ADDRESS][DOMAIN_NAME]"
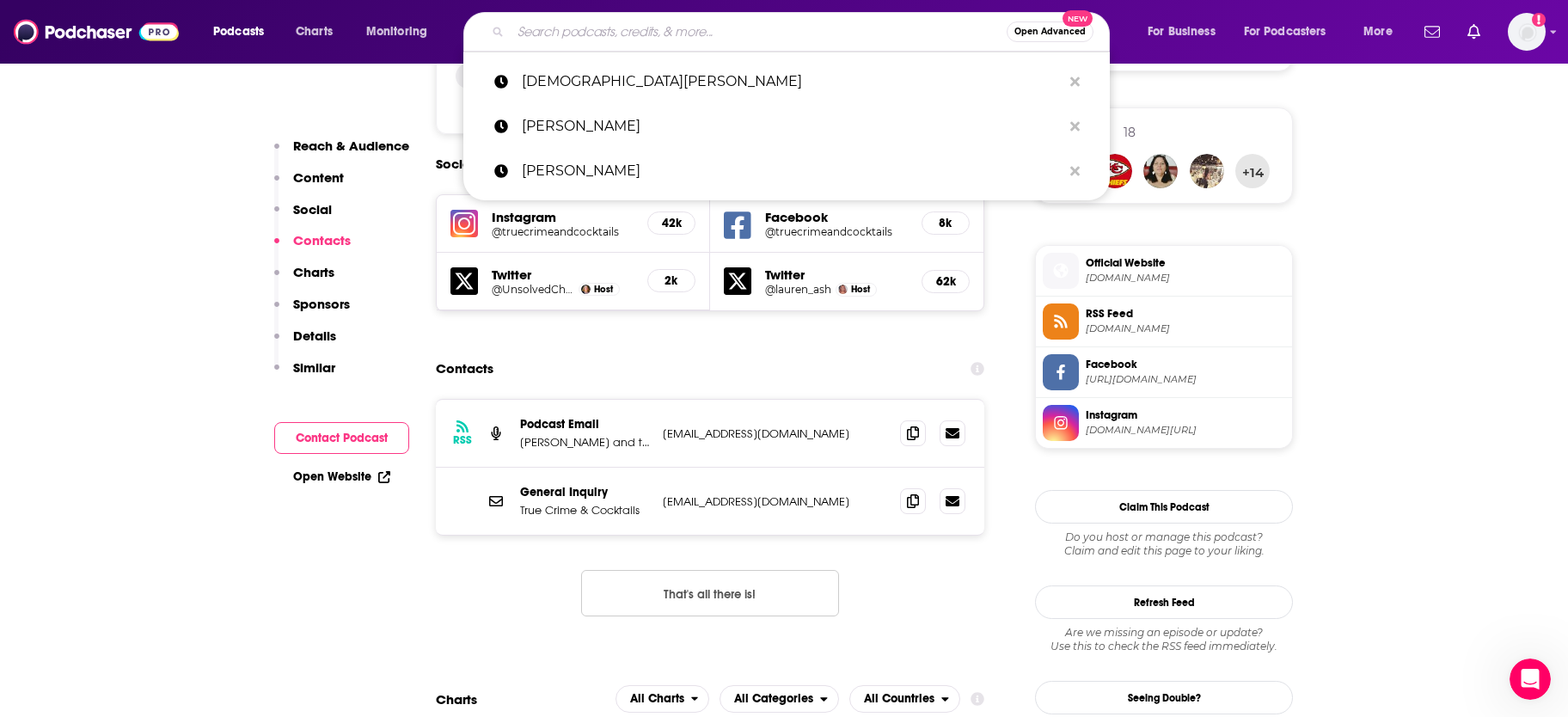
click at [672, 35] on input "Search podcasts, credits, & more..." at bounding box center [759, 32] width 496 height 28
paste input "[PERSON_NAME]"
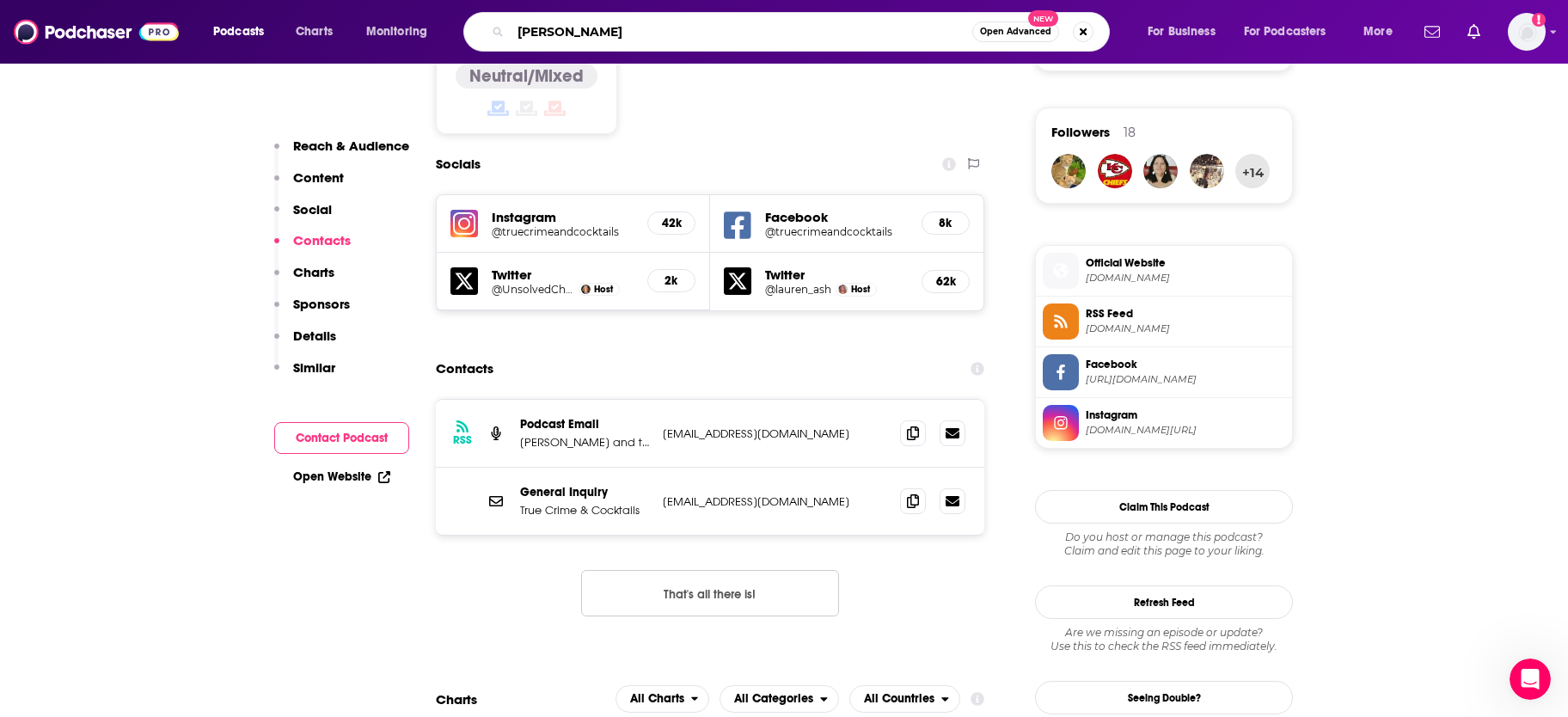
type input "[PERSON_NAME]"
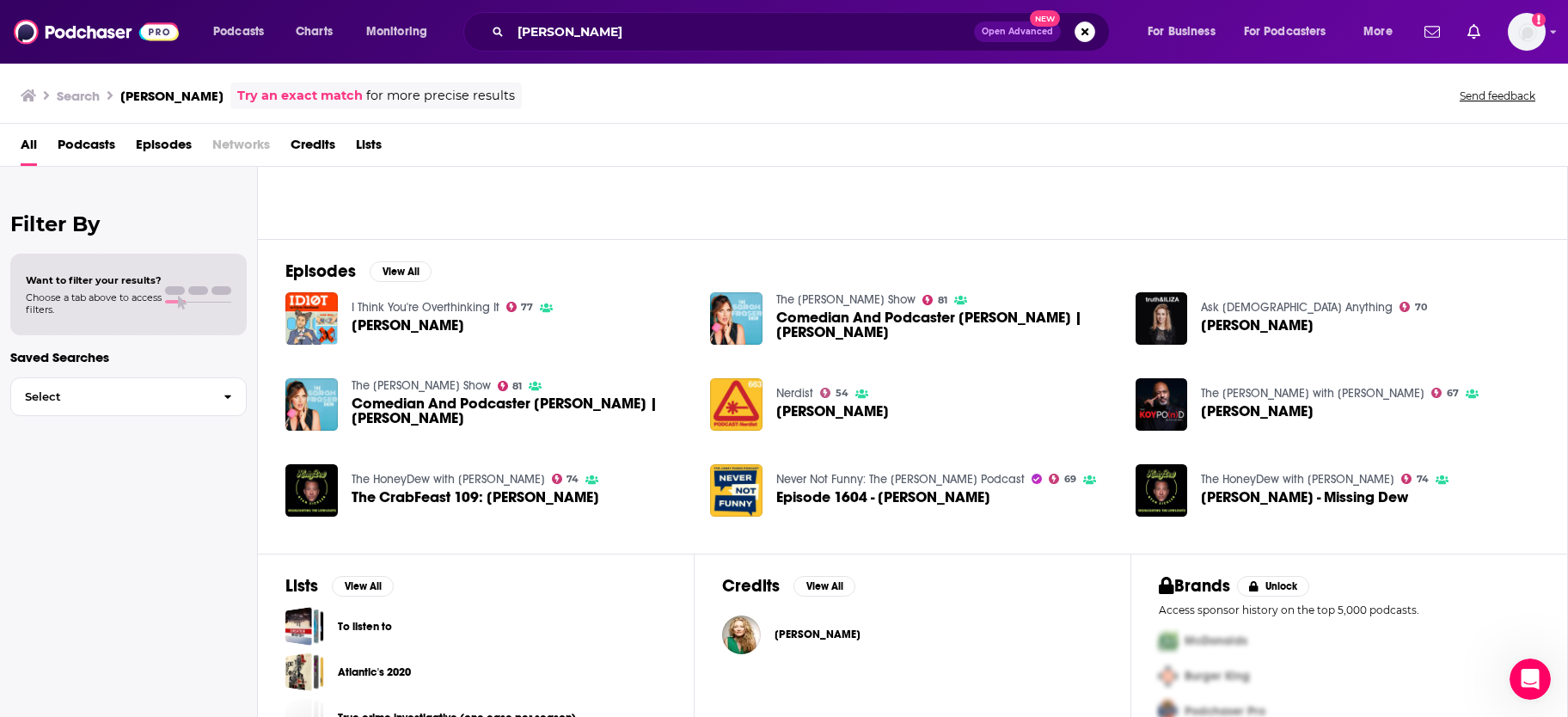
scroll to position [205, 0]
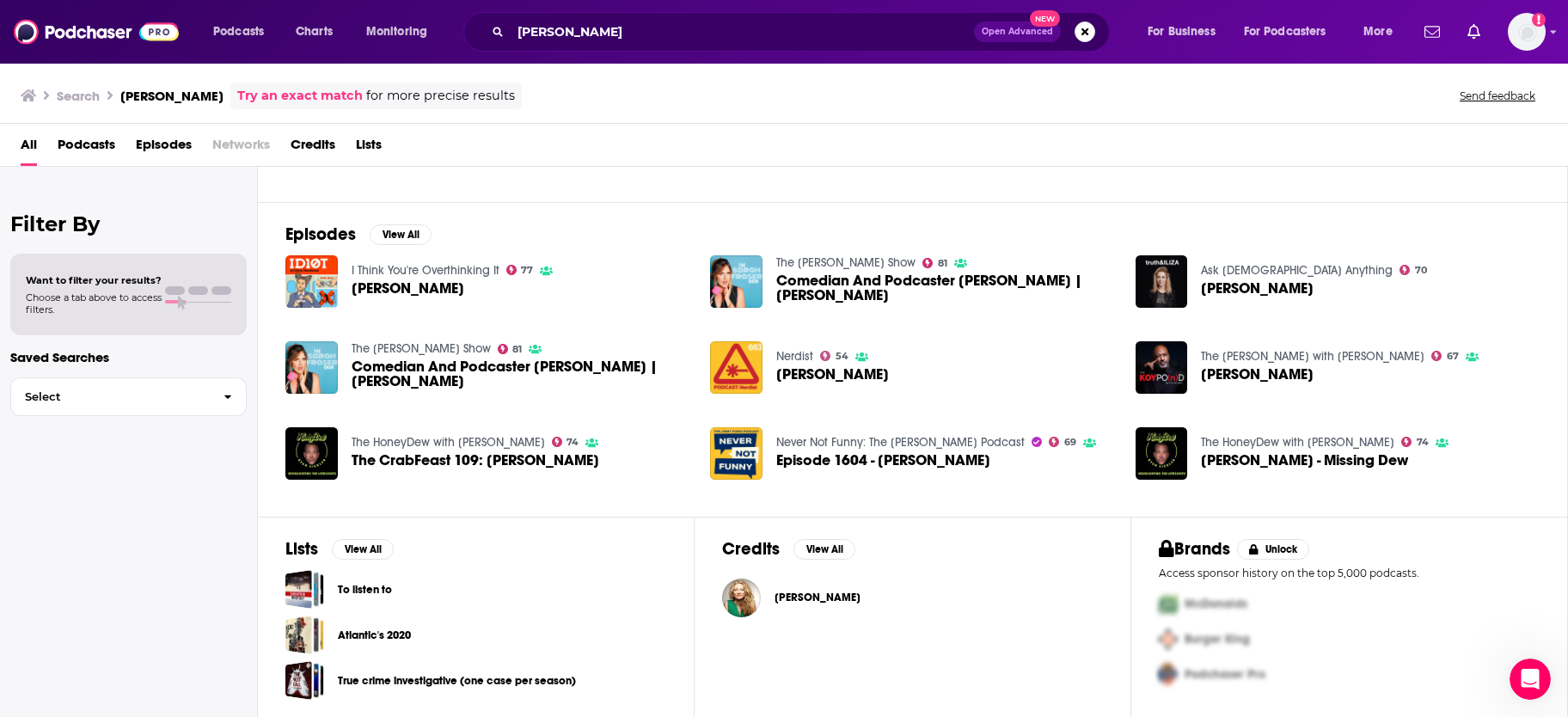
click at [829, 598] on span "[PERSON_NAME]" at bounding box center [816, 597] width 86 height 13
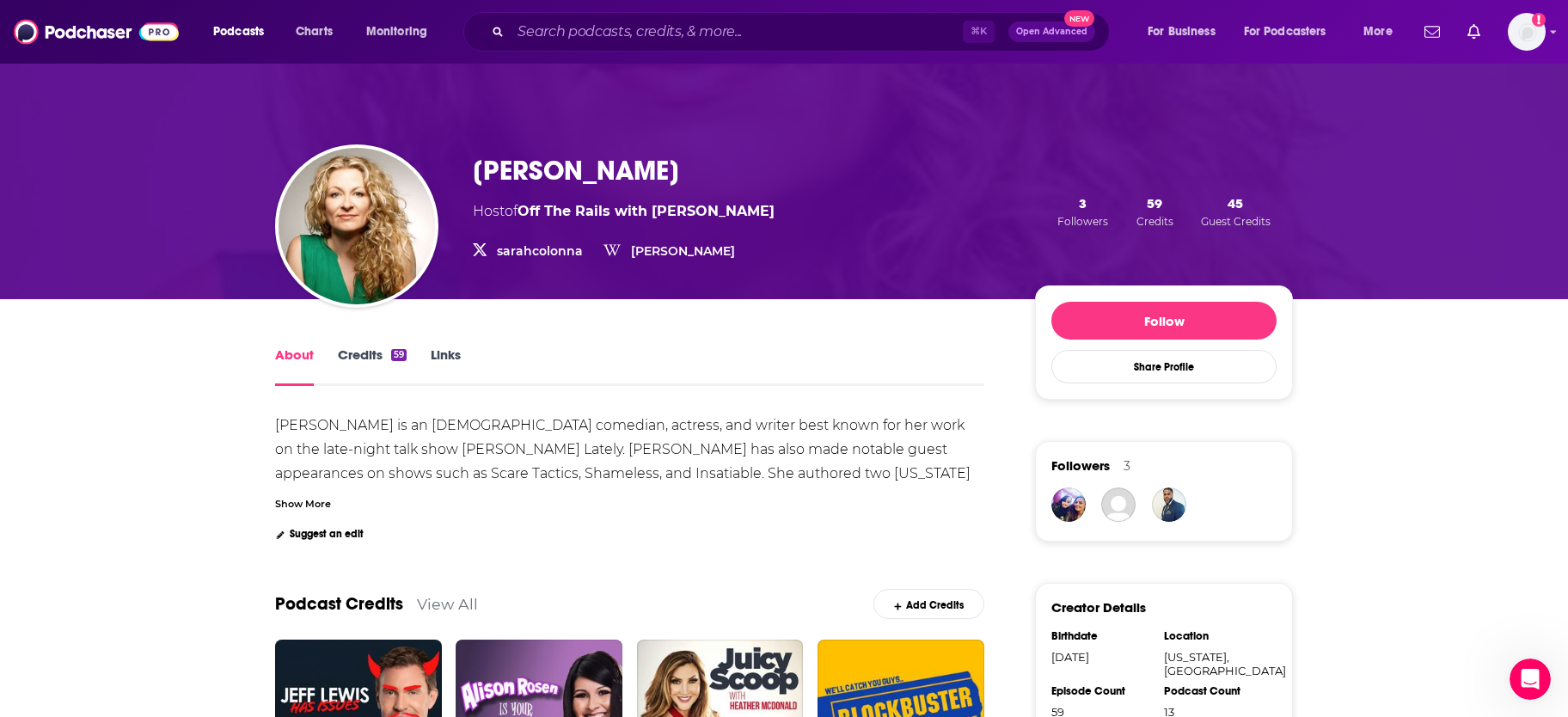
scroll to position [32, 0]
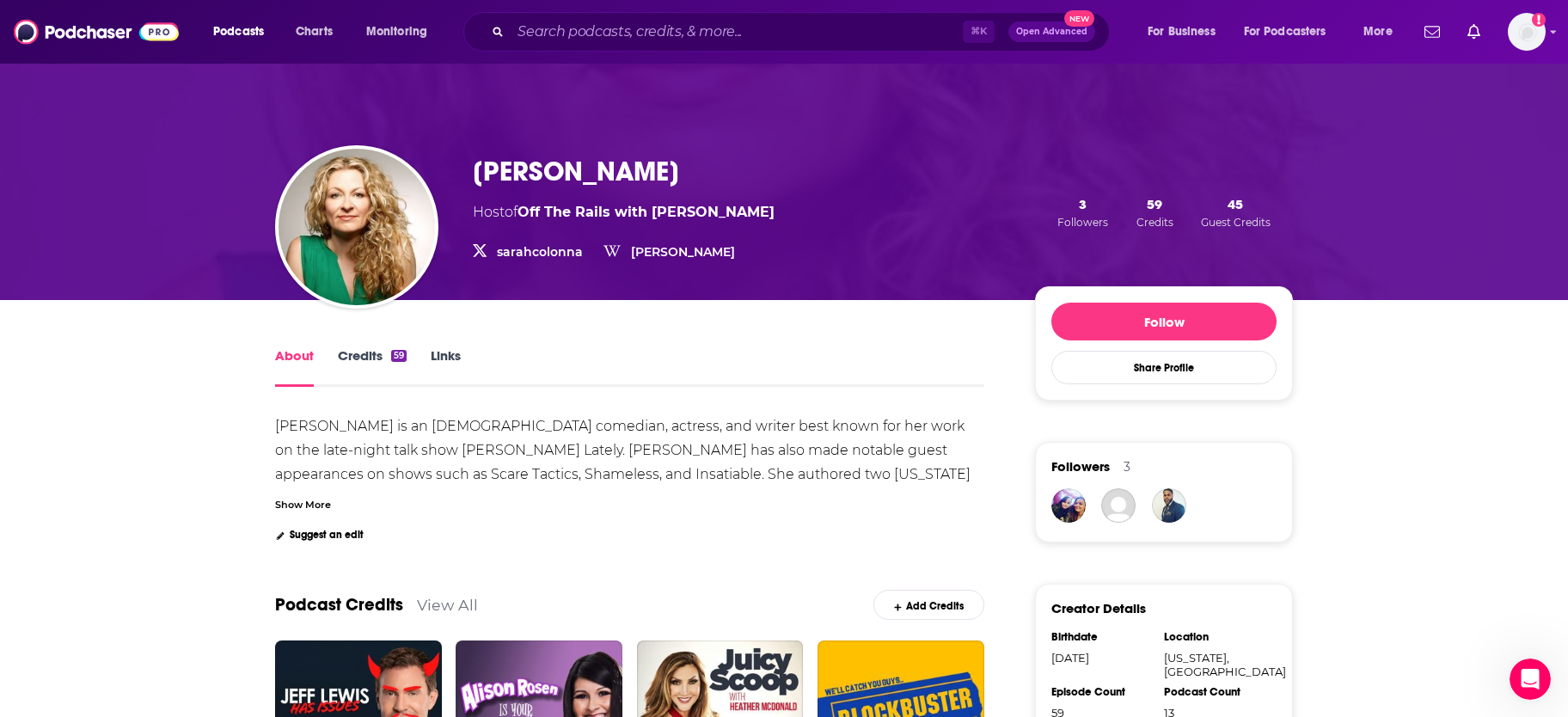
click at [545, 256] on link "sarahcolonna" at bounding box center [539, 252] width 86 height 15
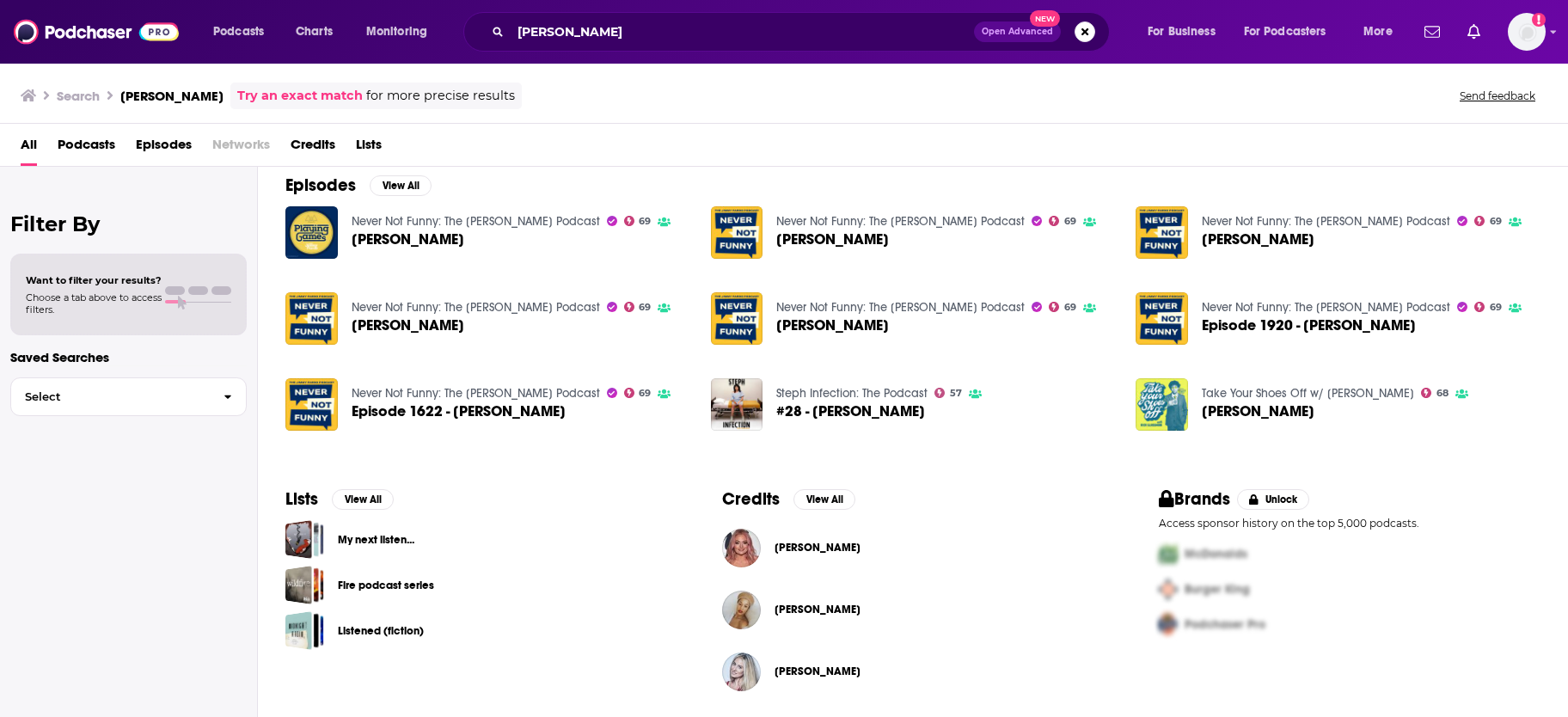
scroll to position [250, 0]
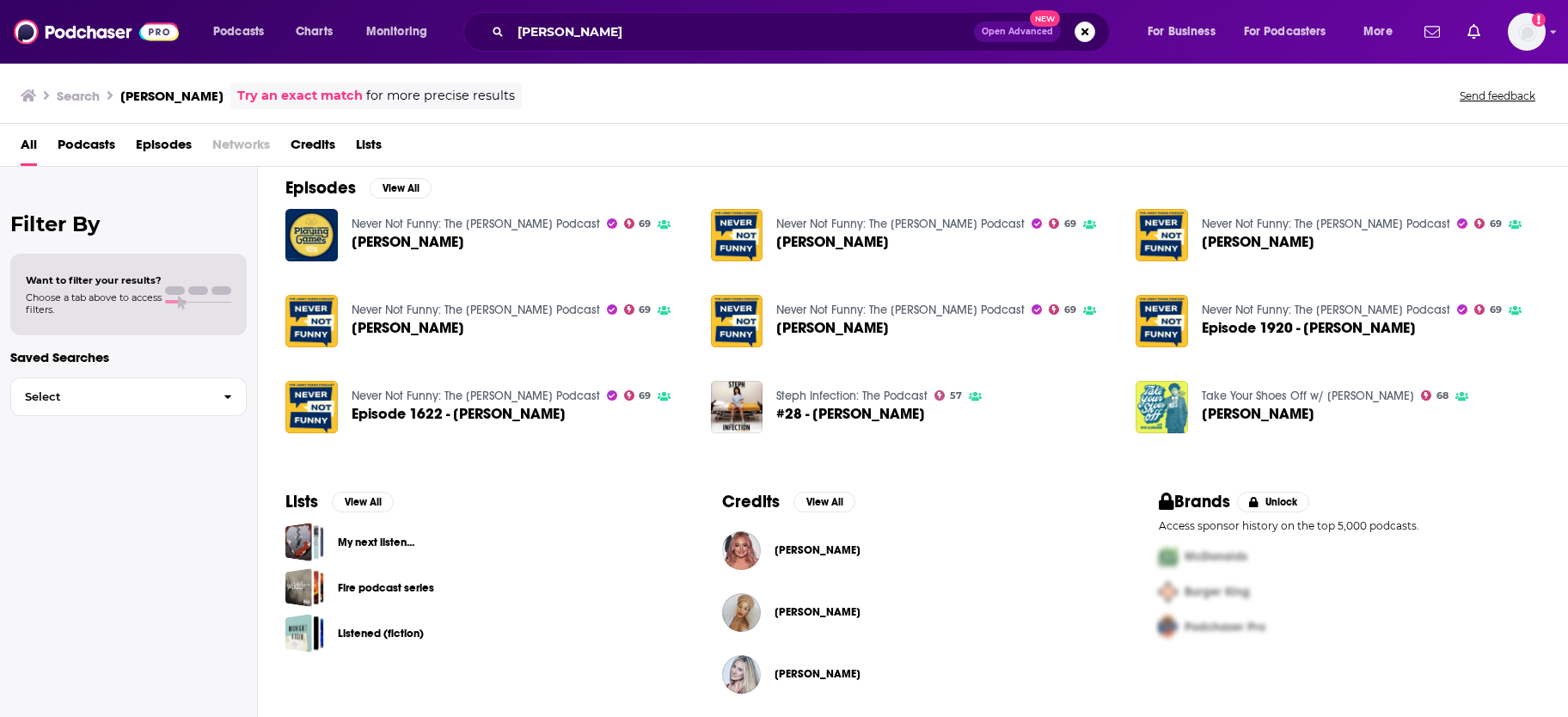
click at [788, 555] on span "[PERSON_NAME]" at bounding box center [816, 550] width 86 height 13
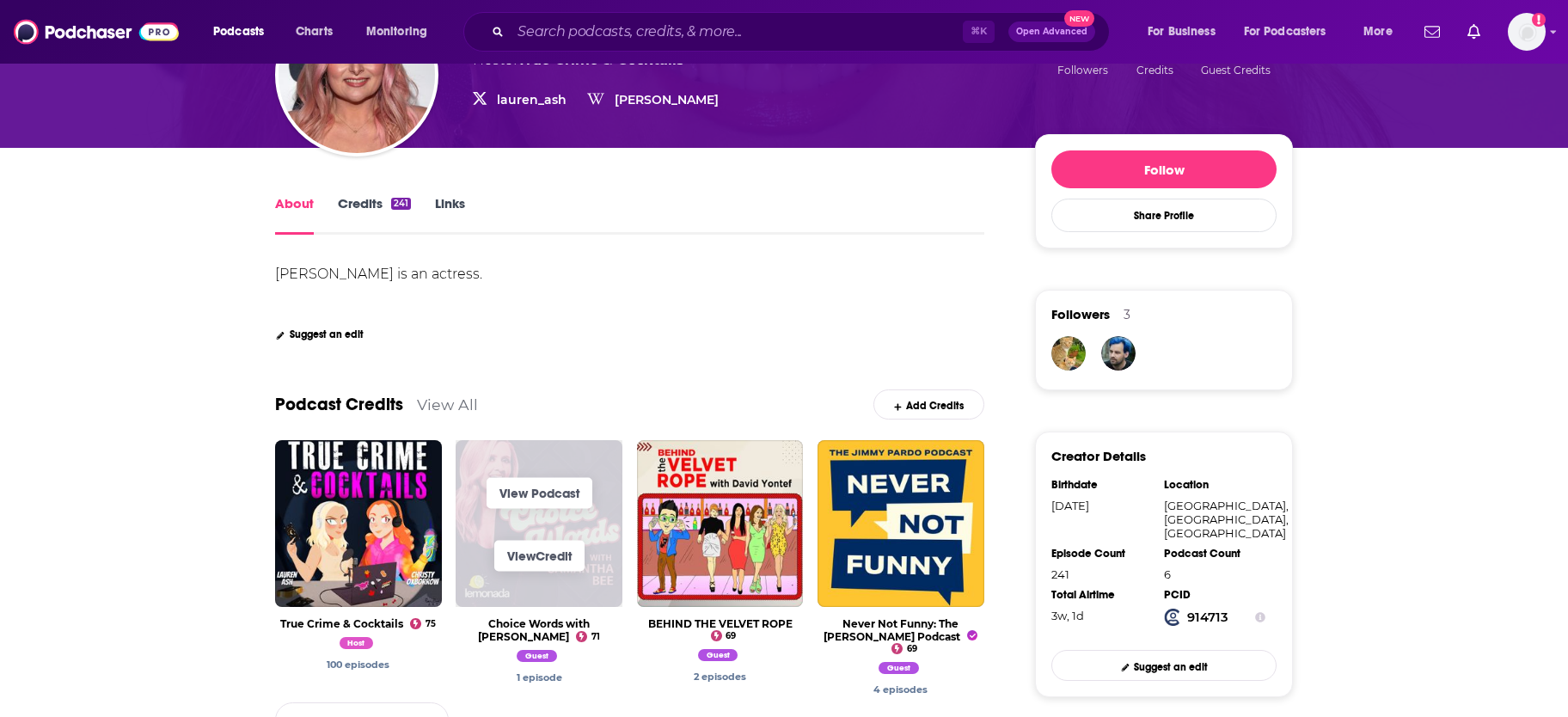
scroll to position [190, 0]
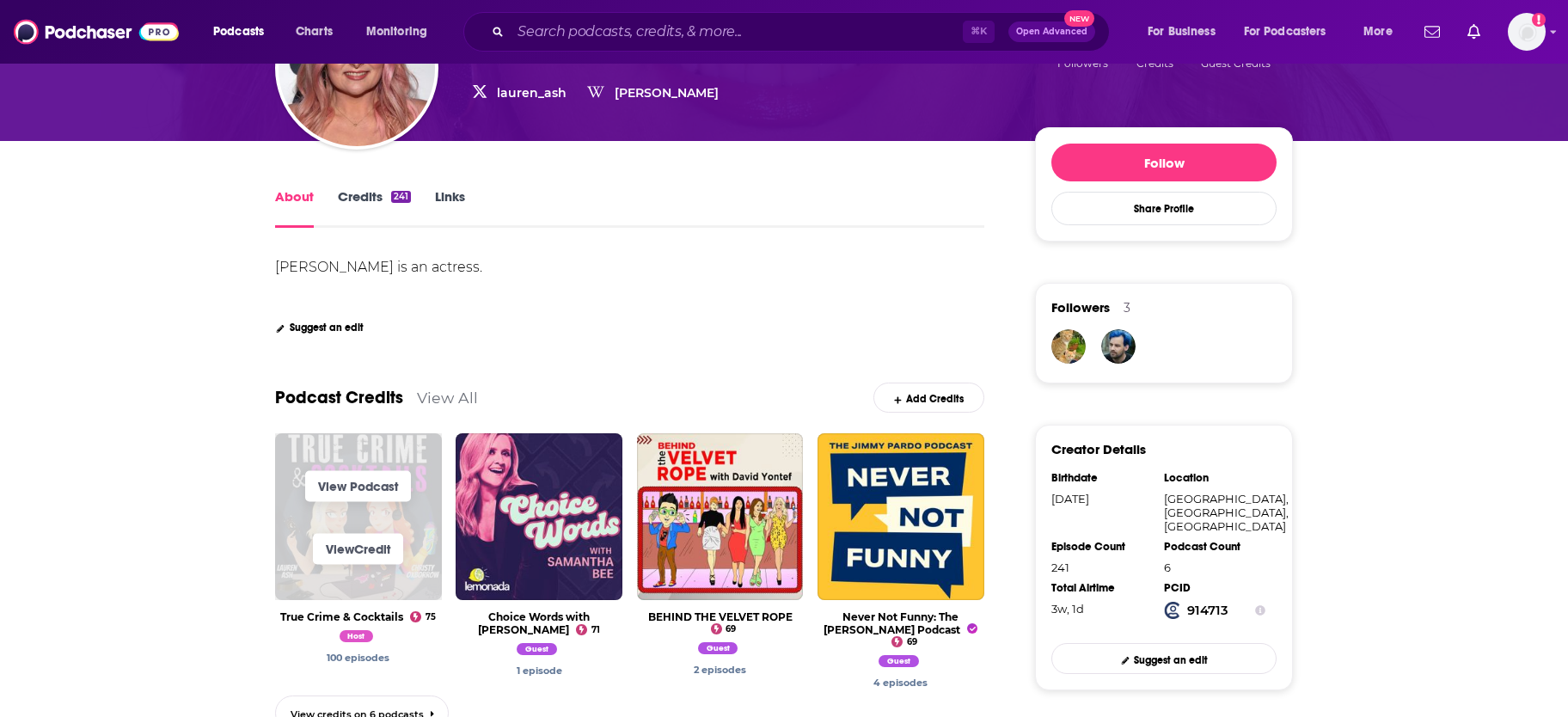
click at [363, 450] on span "View Podcast View Credit" at bounding box center [358, 516] width 166 height 166
click at [361, 490] on link "View Podcast" at bounding box center [358, 485] width 106 height 31
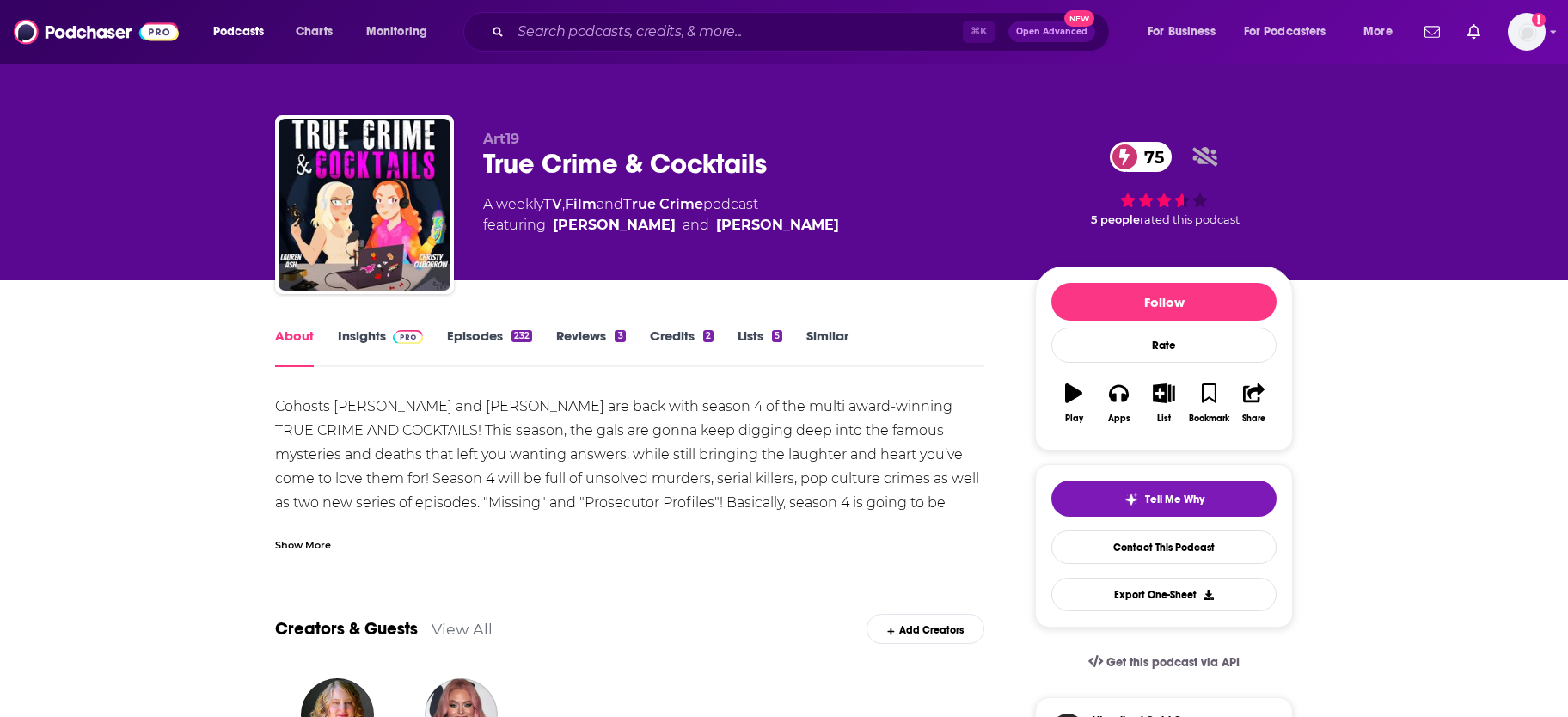
click at [671, 340] on link "Credits 2" at bounding box center [682, 347] width 63 height 39
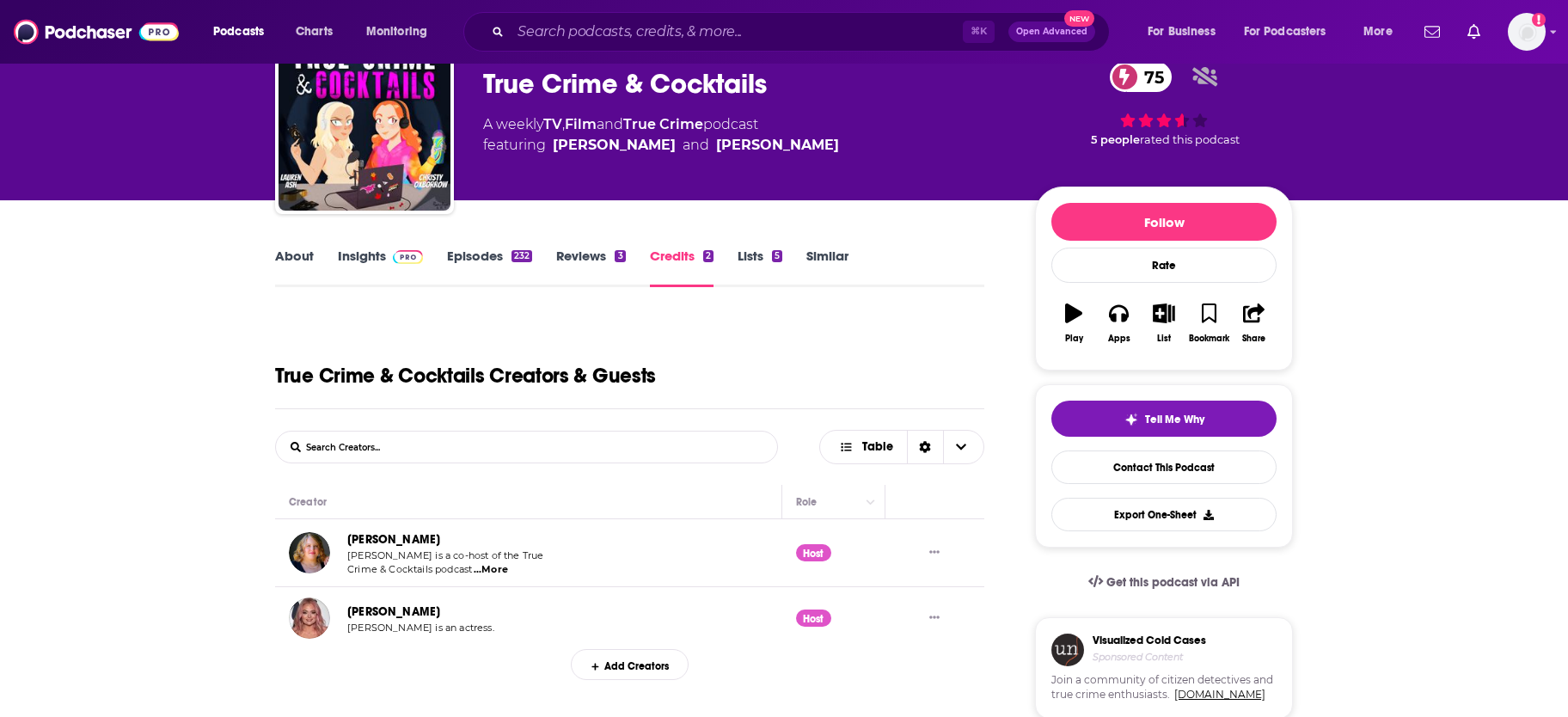
scroll to position [83, 0]
